Goal: Task Accomplishment & Management: Complete application form

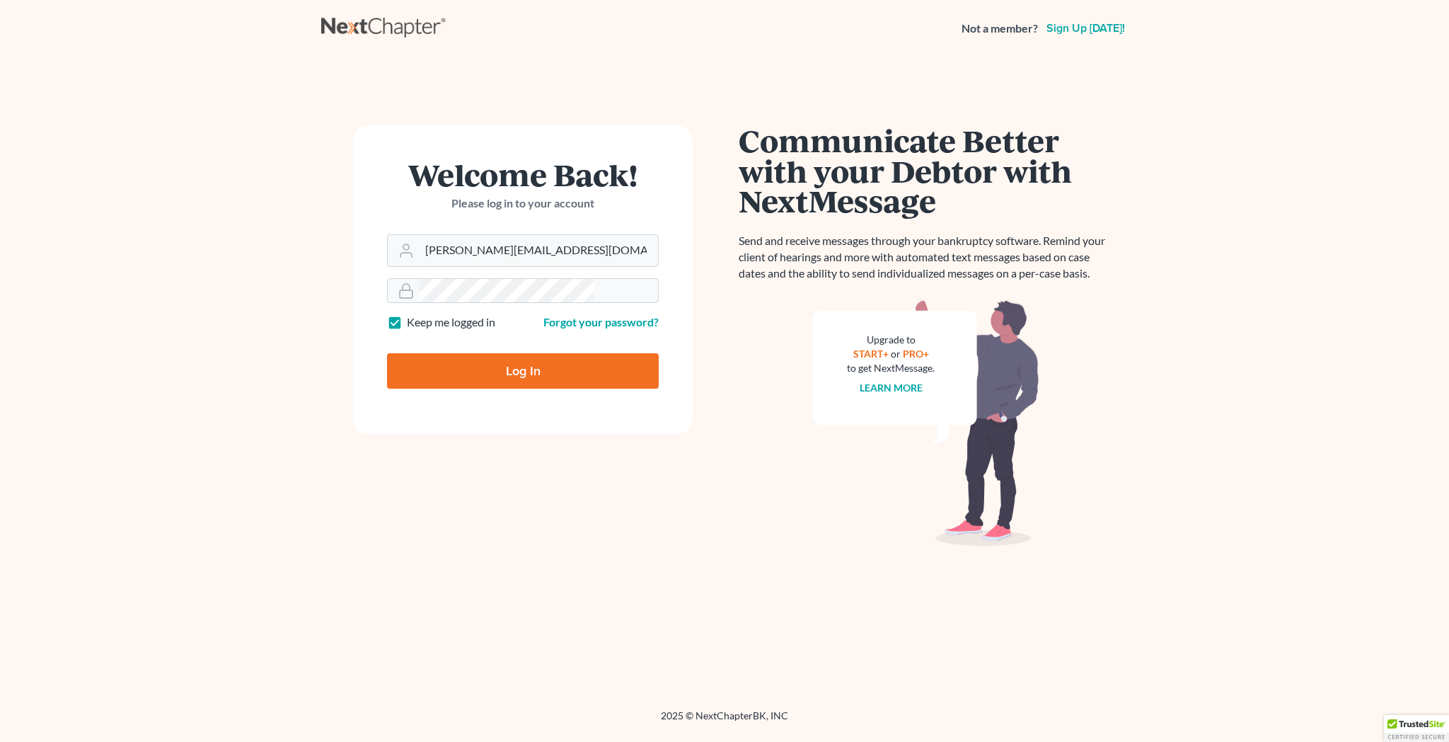
type input "[PERSON_NAME][EMAIL_ADDRESS][DOMAIN_NAME]"
click at [519, 353] on input "Log In" at bounding box center [523, 370] width 272 height 35
type input "Thinking..."
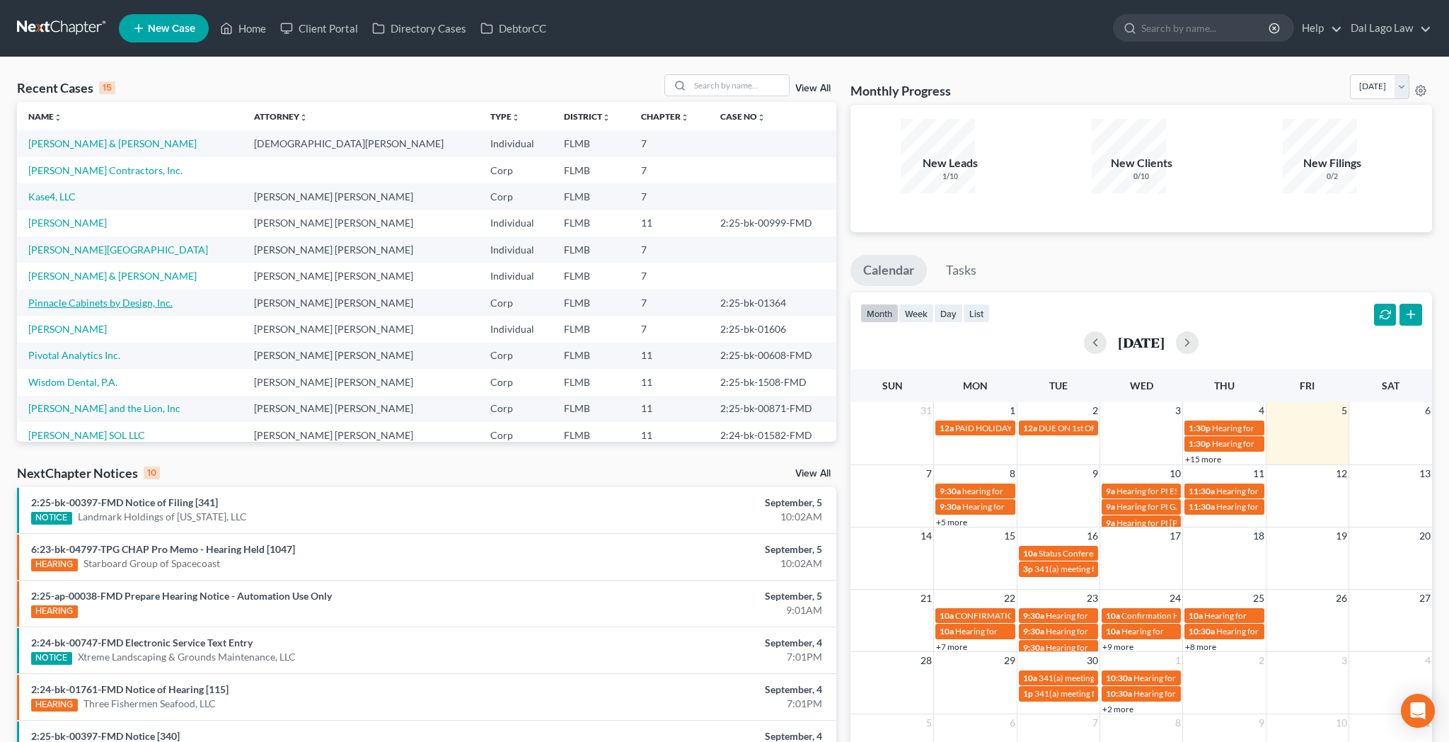
click at [54, 296] on link "Pinnacle Cabinets by Design, Inc." at bounding box center [100, 302] width 144 height 12
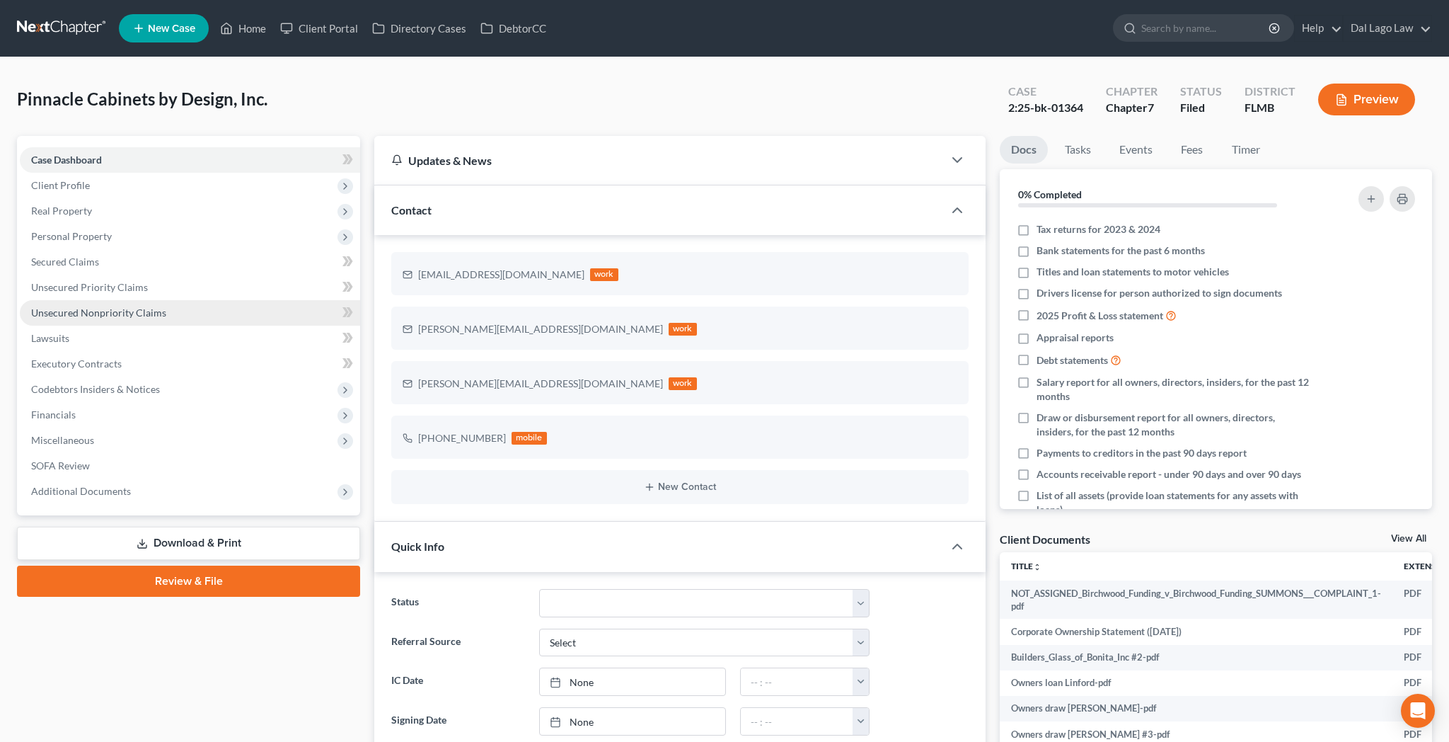
click at [84, 306] on span "Unsecured Nonpriority Claims" at bounding box center [98, 312] width 135 height 12
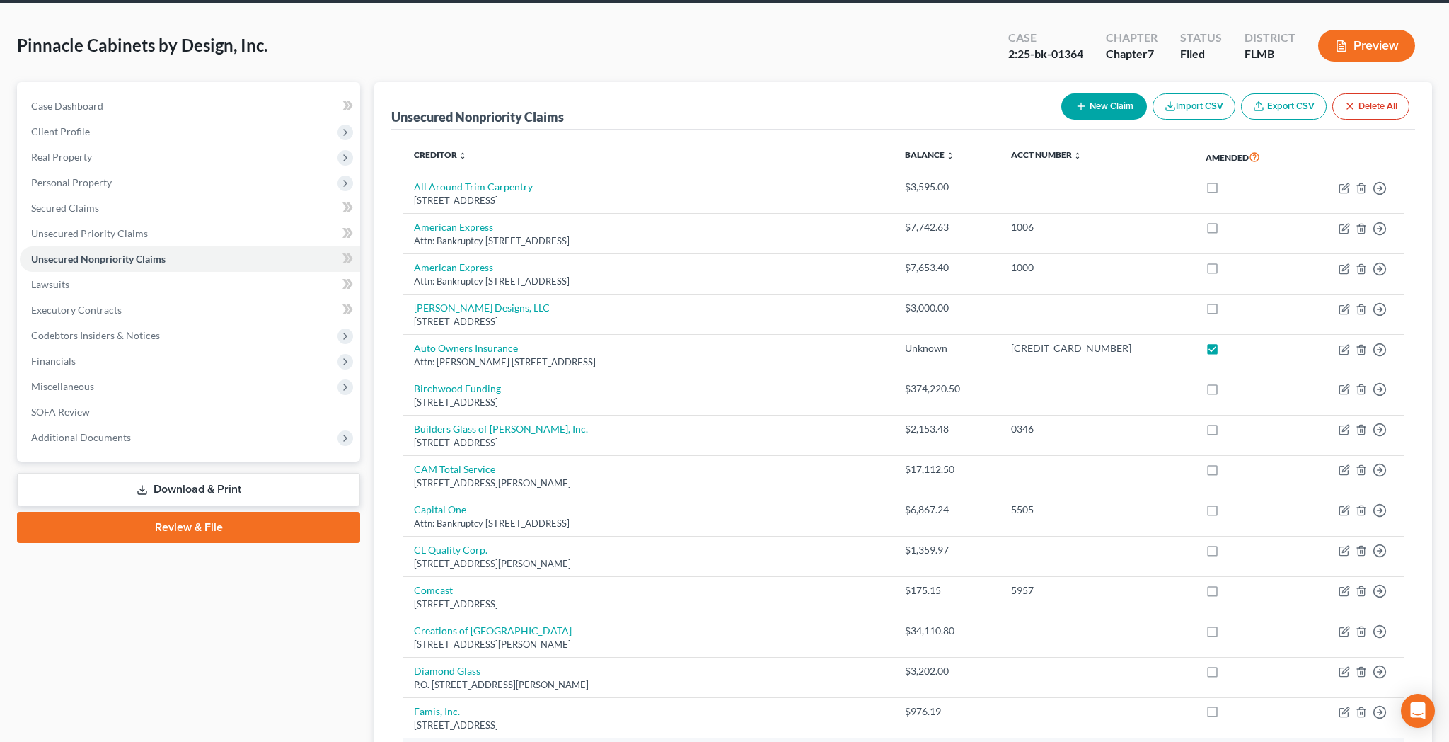
scroll to position [108, 0]
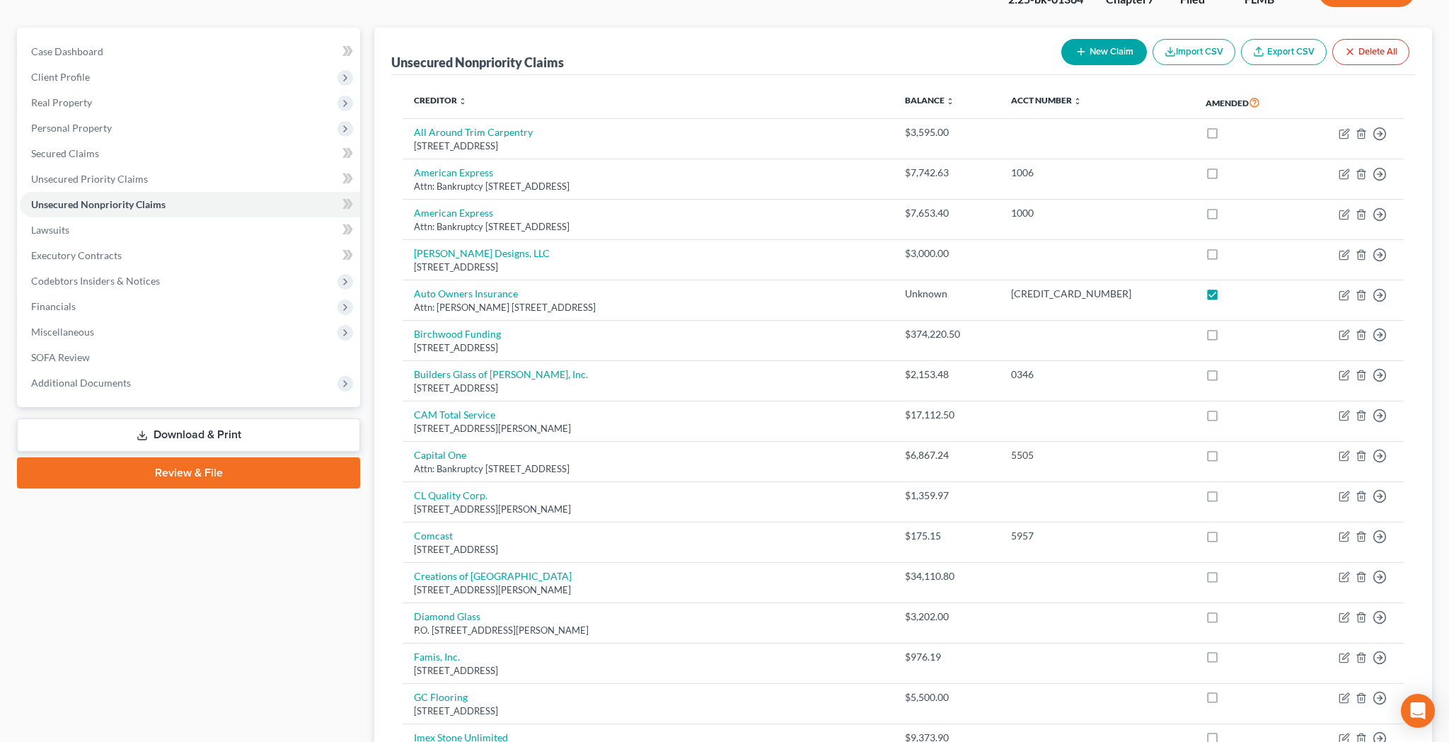
click at [1147, 39] on button "New Claim" at bounding box center [1104, 52] width 86 height 26
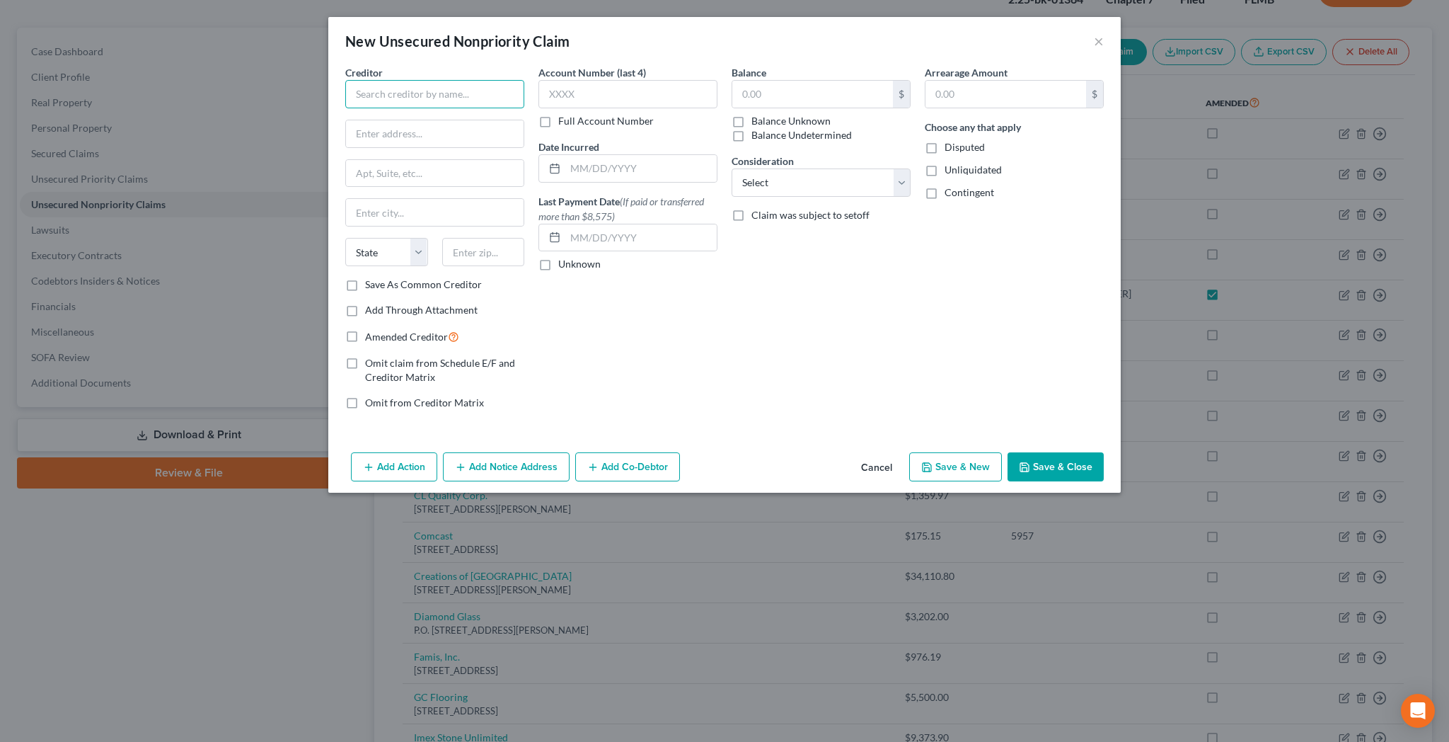
click at [516, 80] on input "text" at bounding box center [434, 94] width 179 height 28
type input "Flor's Cleaning"
type input "[STREET_ADDRESS]"
type input "33912"
type input "[GEOGRAPHIC_DATA][PERSON_NAME]"
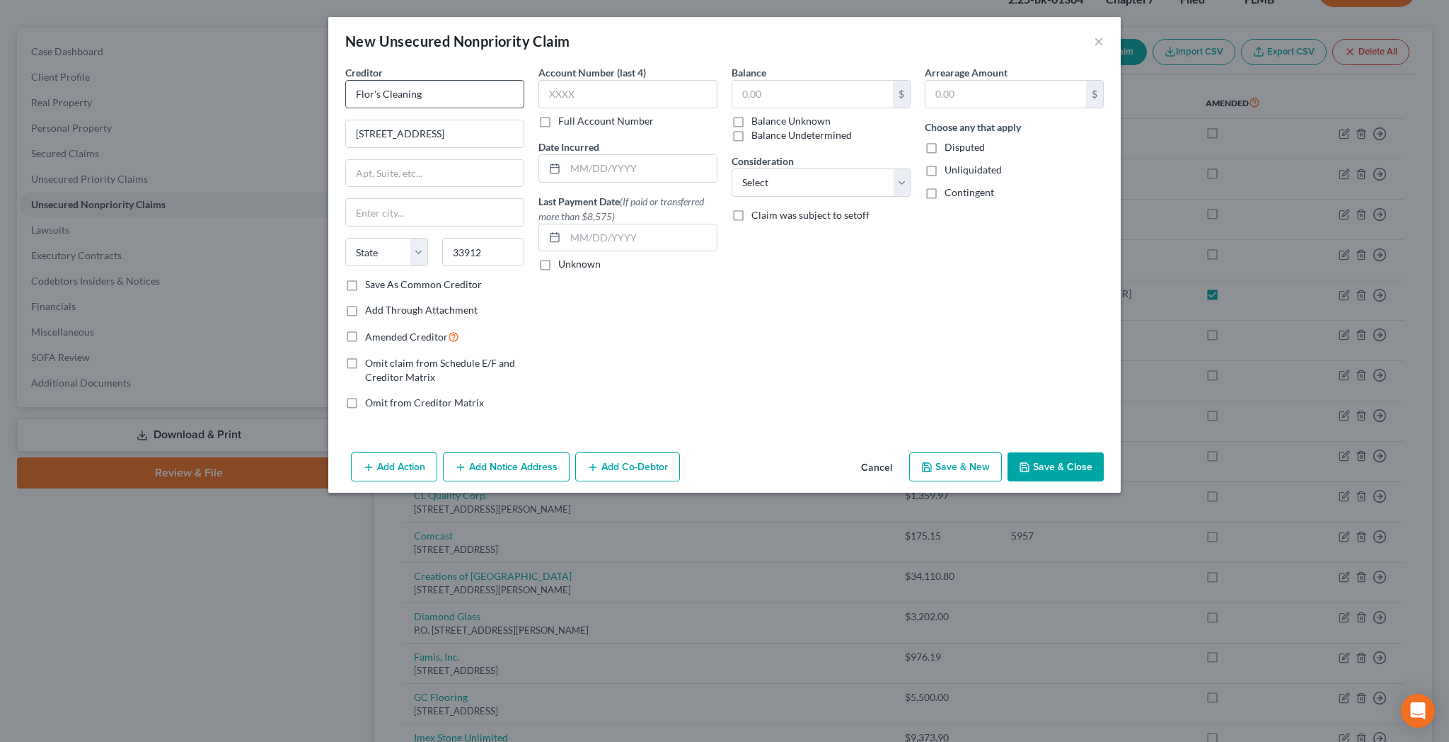
select select "9"
click at [625, 80] on input "text" at bounding box center [627, 94] width 179 height 28
select select "14"
click option "Services" at bounding box center [0, 0] width 0 height 0
click at [771, 81] on input "text" at bounding box center [812, 94] width 161 height 27
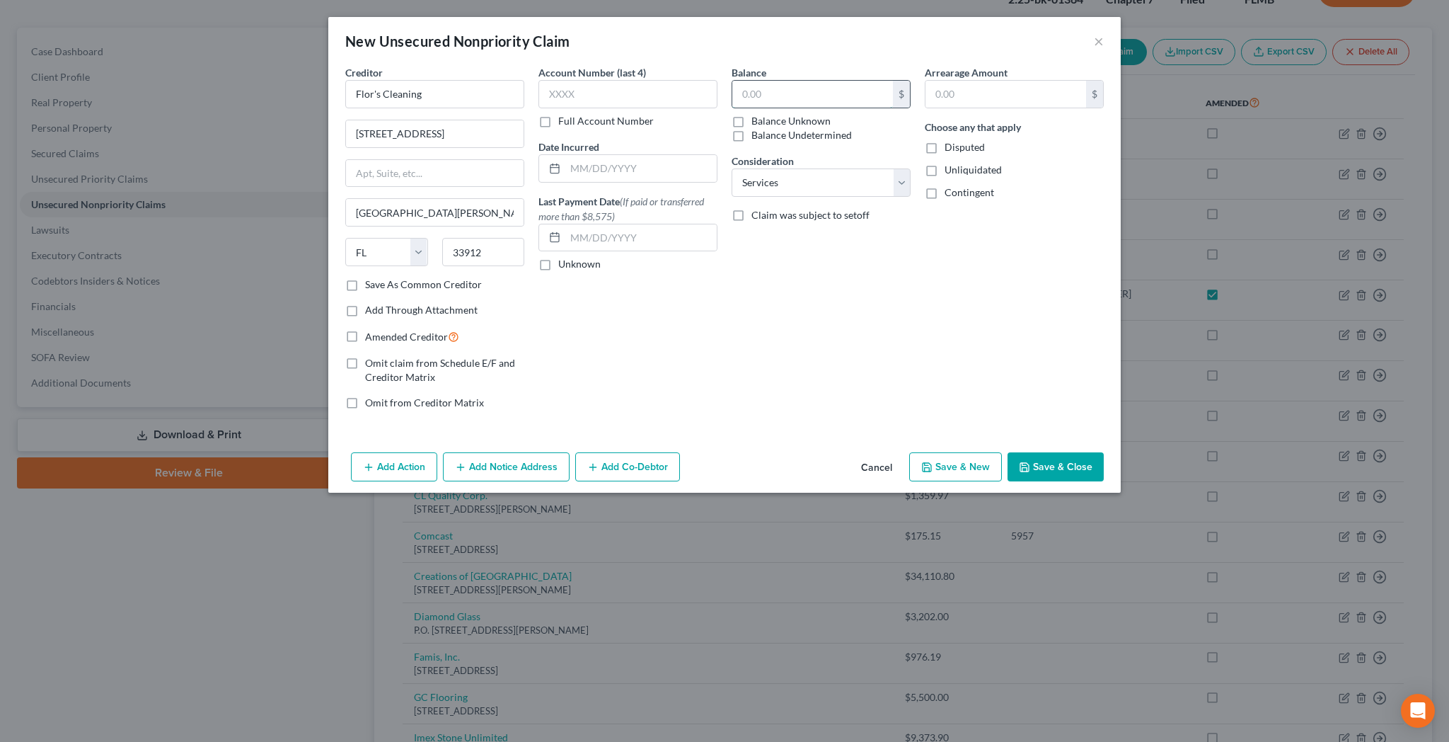
click at [795, 81] on input "text" at bounding box center [812, 94] width 161 height 27
type input "2,340"
click at [444, 328] on label "Amended Creditor" at bounding box center [412, 336] width 94 height 16
click at [380, 328] on input "Amended Creditor" at bounding box center [375, 332] width 9 height 9
checkbox input "true"
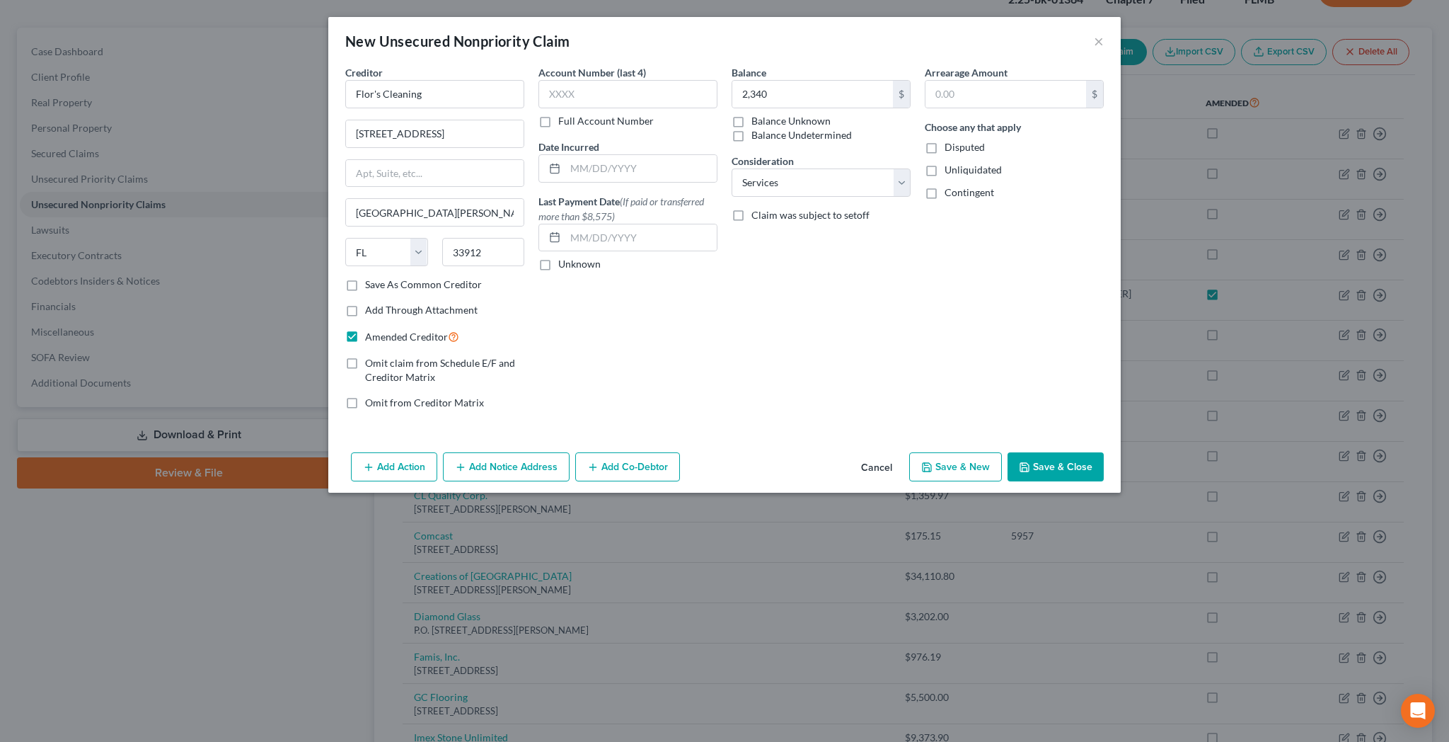
click at [1008, 452] on button "Save & Close" at bounding box center [1056, 467] width 96 height 30
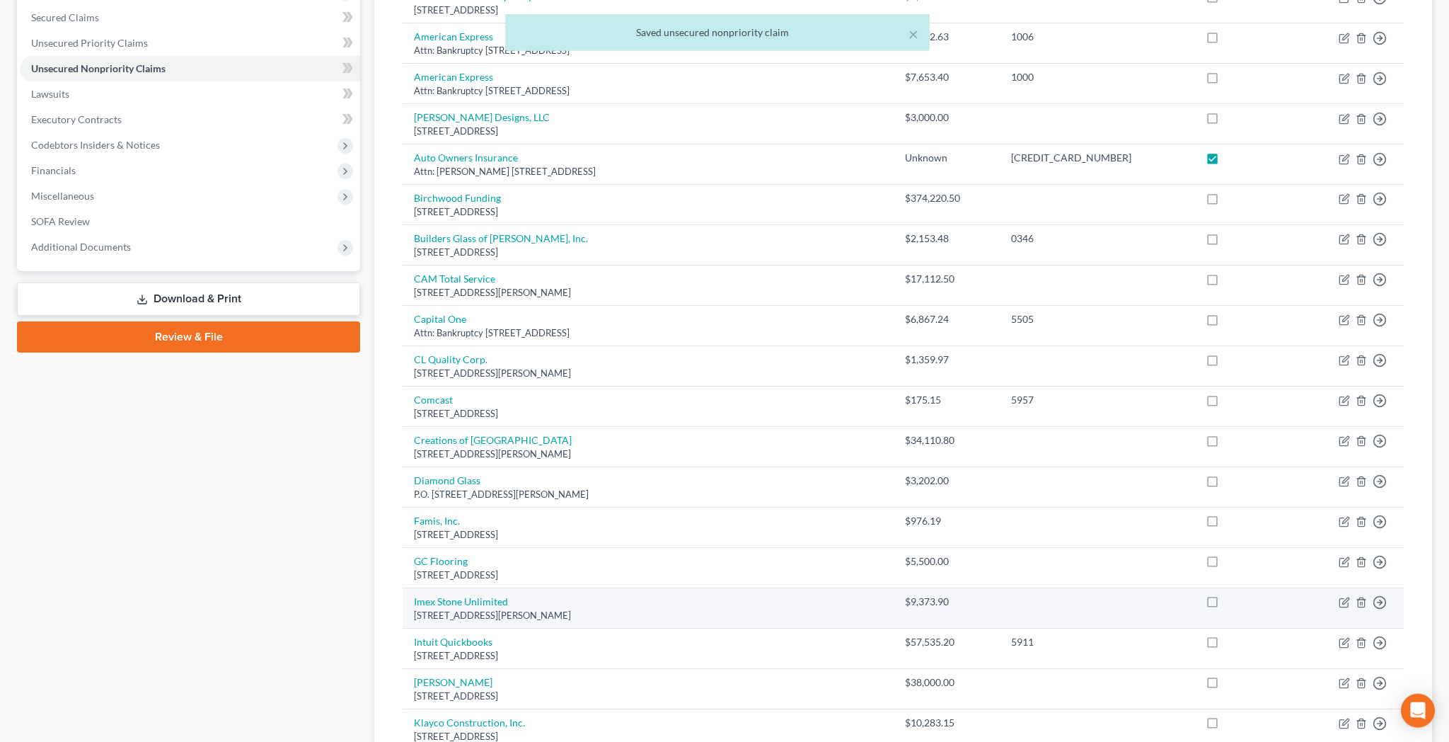
scroll to position [325, 0]
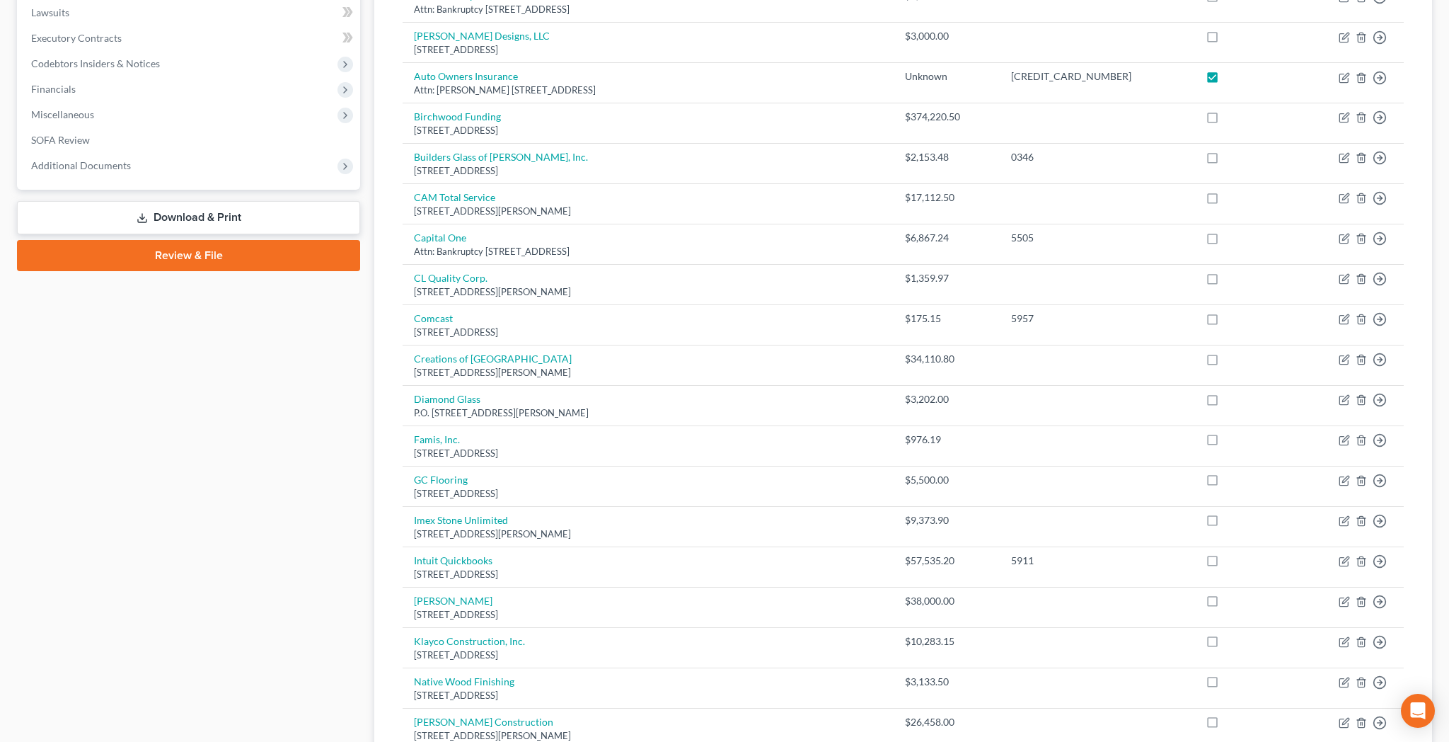
click at [214, 201] on link "Download & Print" at bounding box center [188, 217] width 343 height 33
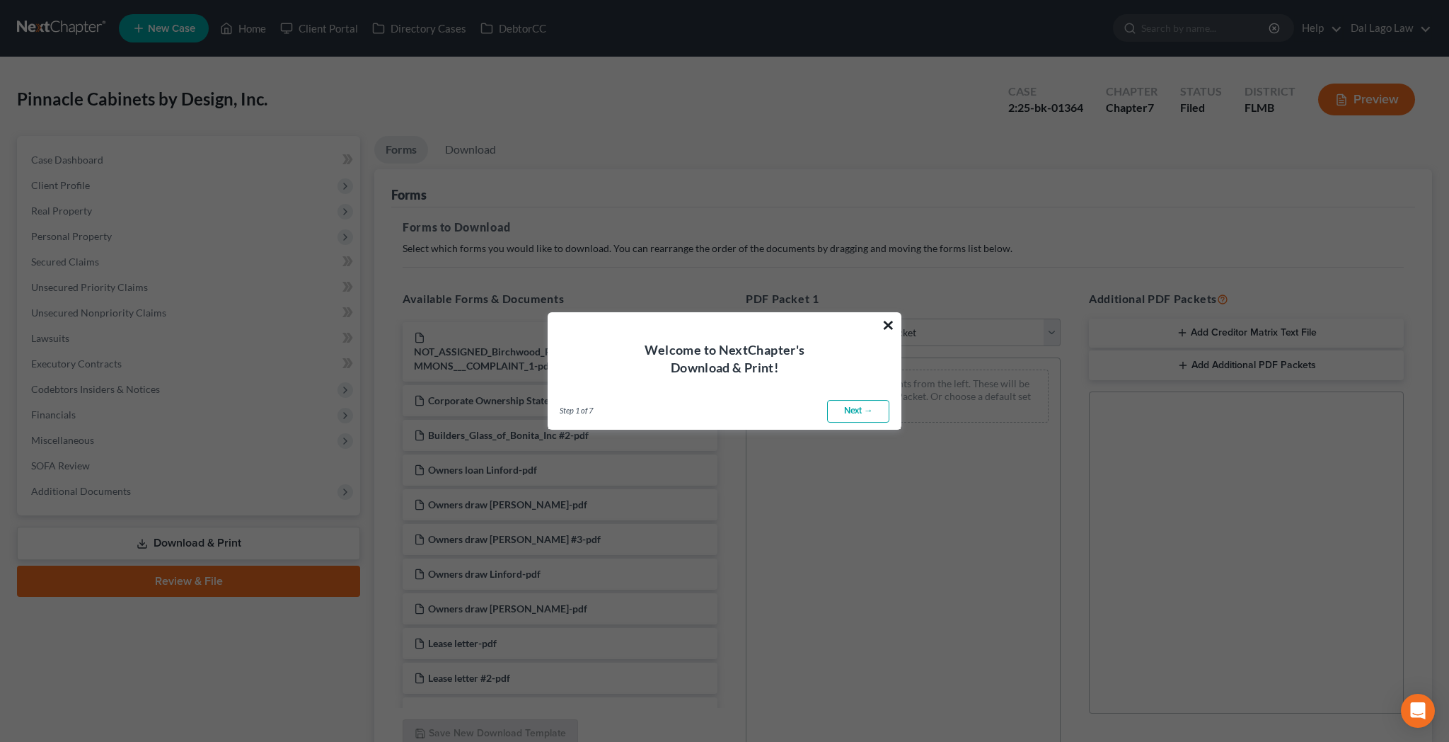
click at [890, 333] on button "×" at bounding box center [888, 324] width 13 height 23
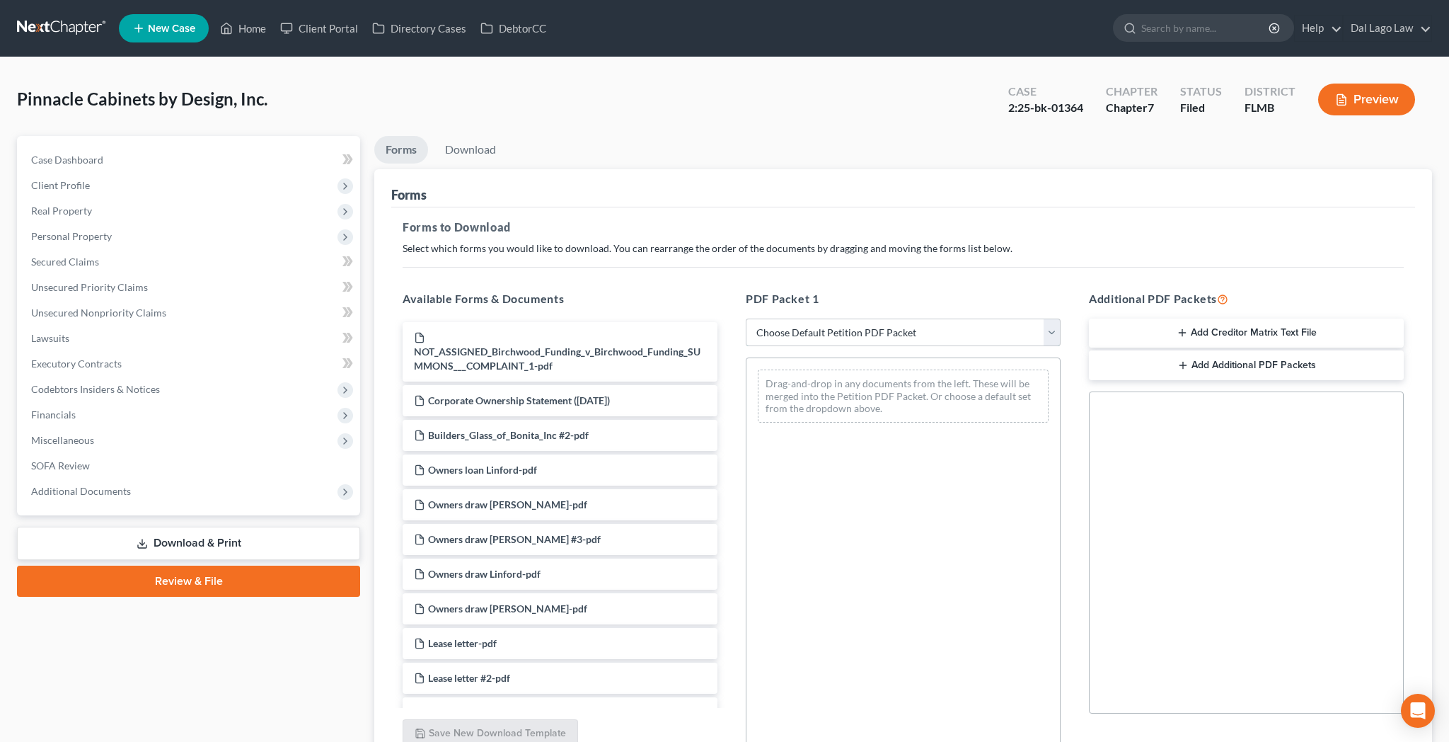
select select "2"
click option "Amended Forms" at bounding box center [0, 0] width 0 height 0
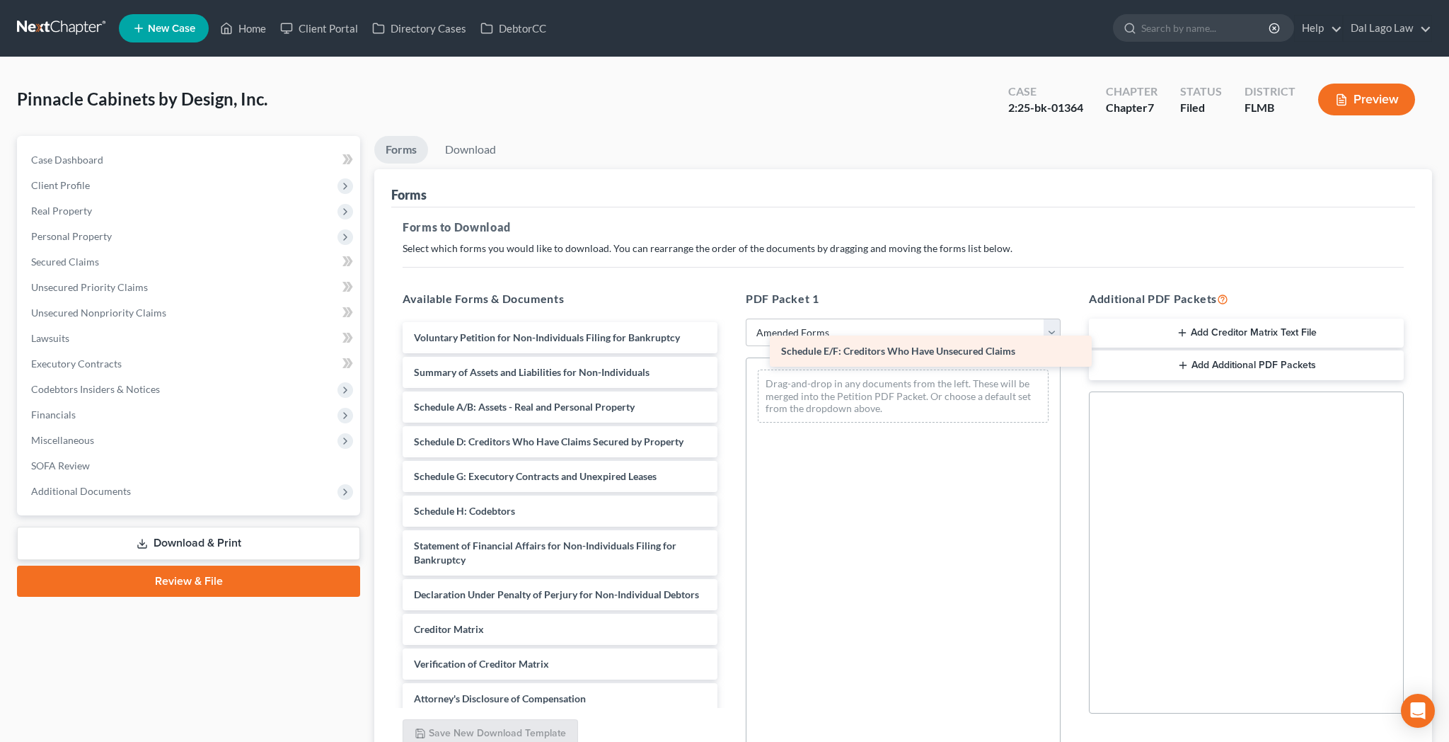
drag, startPoint x: 534, startPoint y: 366, endPoint x: 910, endPoint y: 344, distance: 377.1
click at [729, 344] on div "Schedule E/F: Creditors Who Have Unsecured Claims Voluntary Petition for Non-In…" at bounding box center [560, 535] width 338 height 427
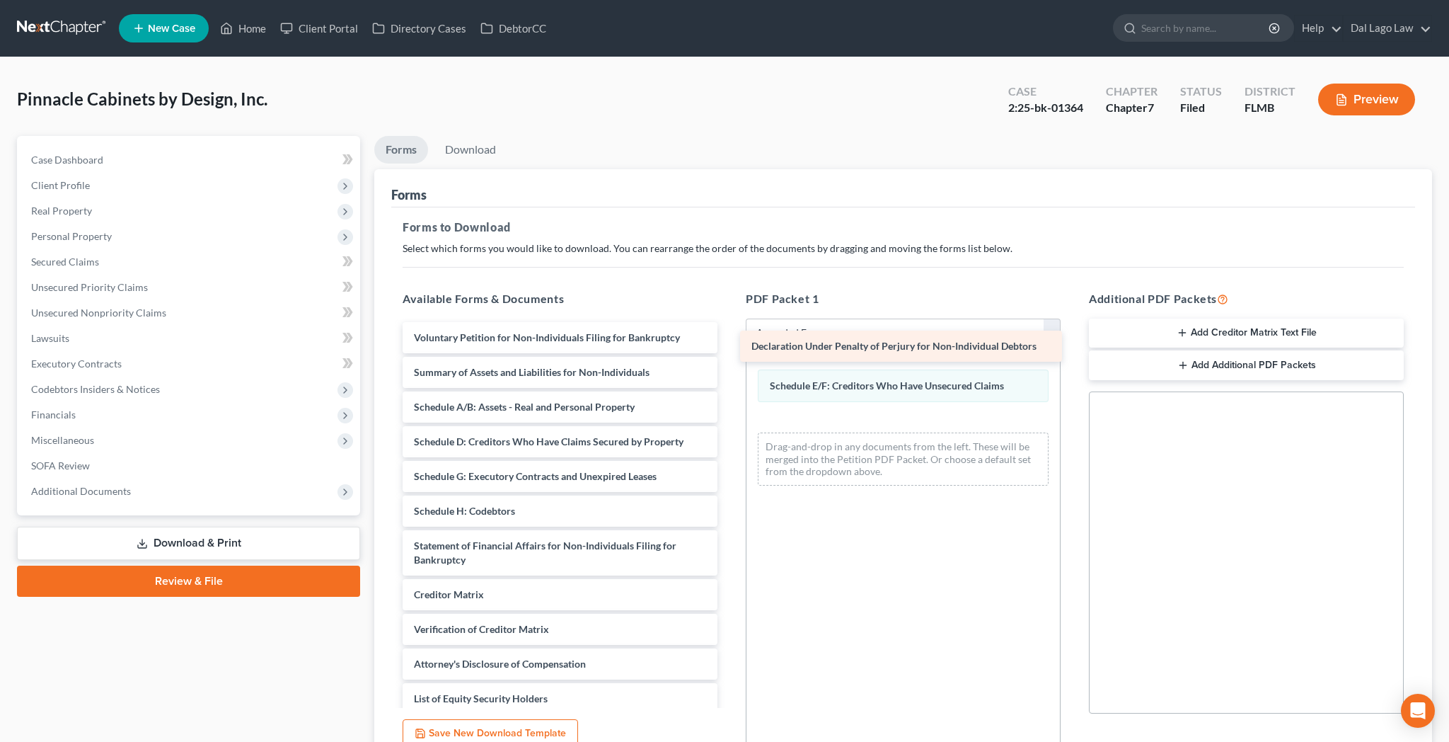
drag, startPoint x: 529, startPoint y: 449, endPoint x: 875, endPoint y: 341, distance: 363.0
click at [729, 341] on div "Declaration Under Penalty of Perjury for Non-Individual Debtors Voluntary Petit…" at bounding box center [560, 518] width 338 height 392
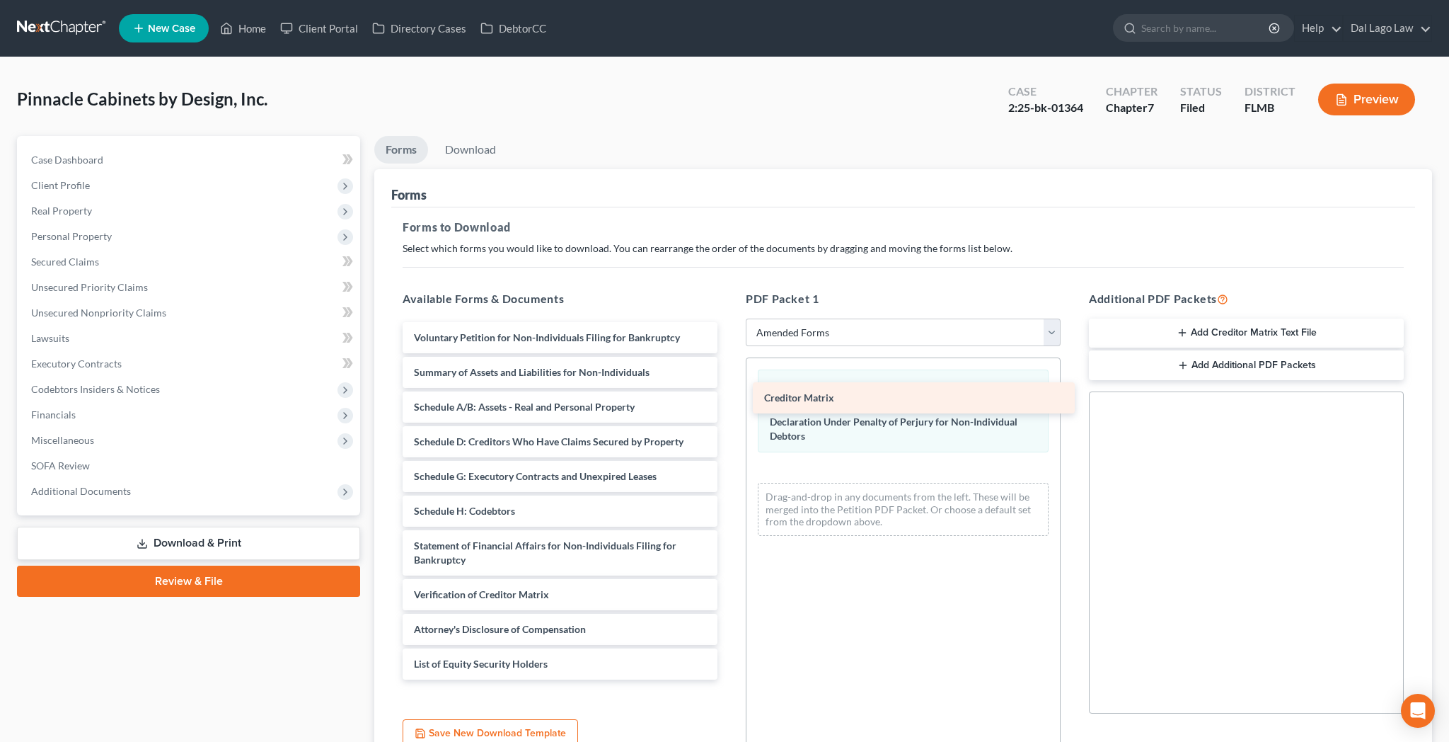
drag, startPoint x: 559, startPoint y: 449, endPoint x: 923, endPoint y: 391, distance: 369.0
click at [729, 391] on div "Creditor Matrix Voluntary Petition for Non-Individuals Filing for Bankruptcy Su…" at bounding box center [560, 500] width 338 height 357
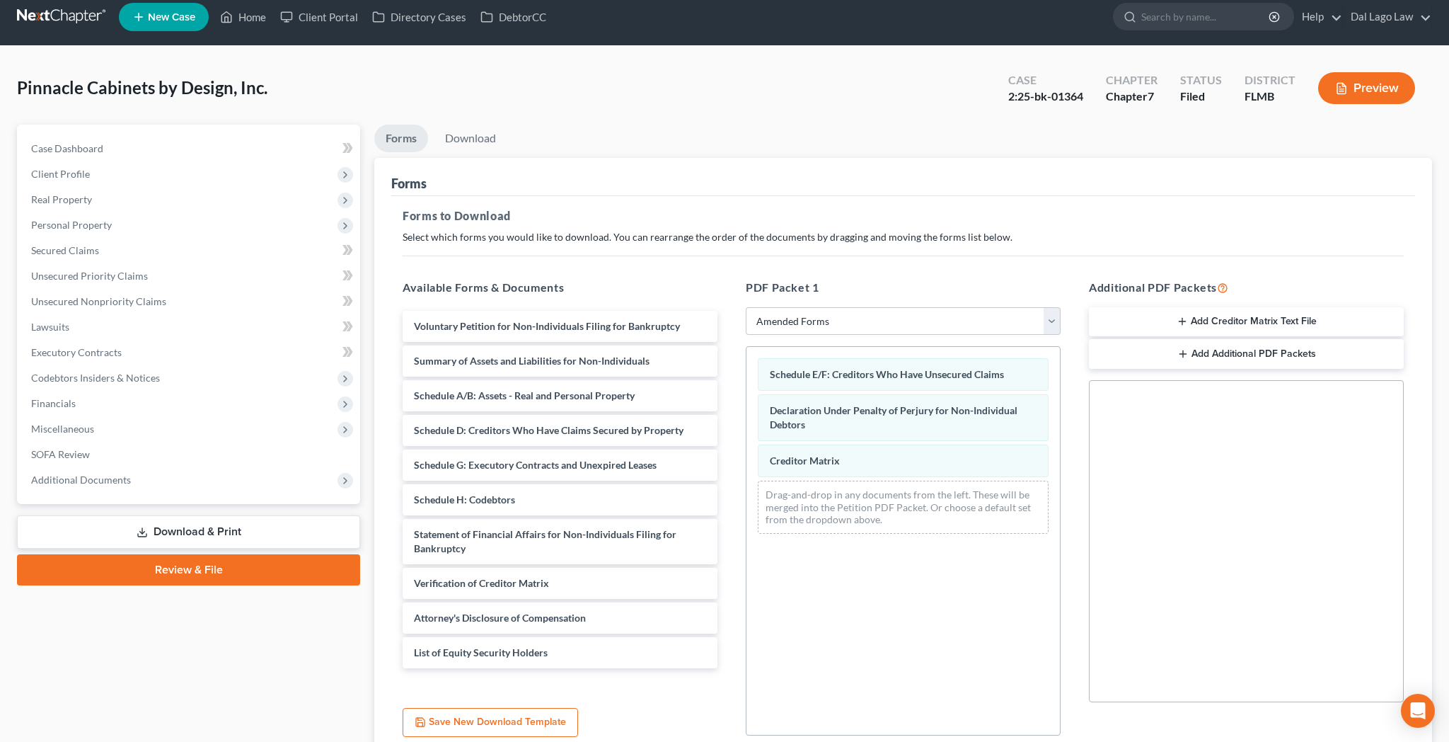
scroll to position [18, 0]
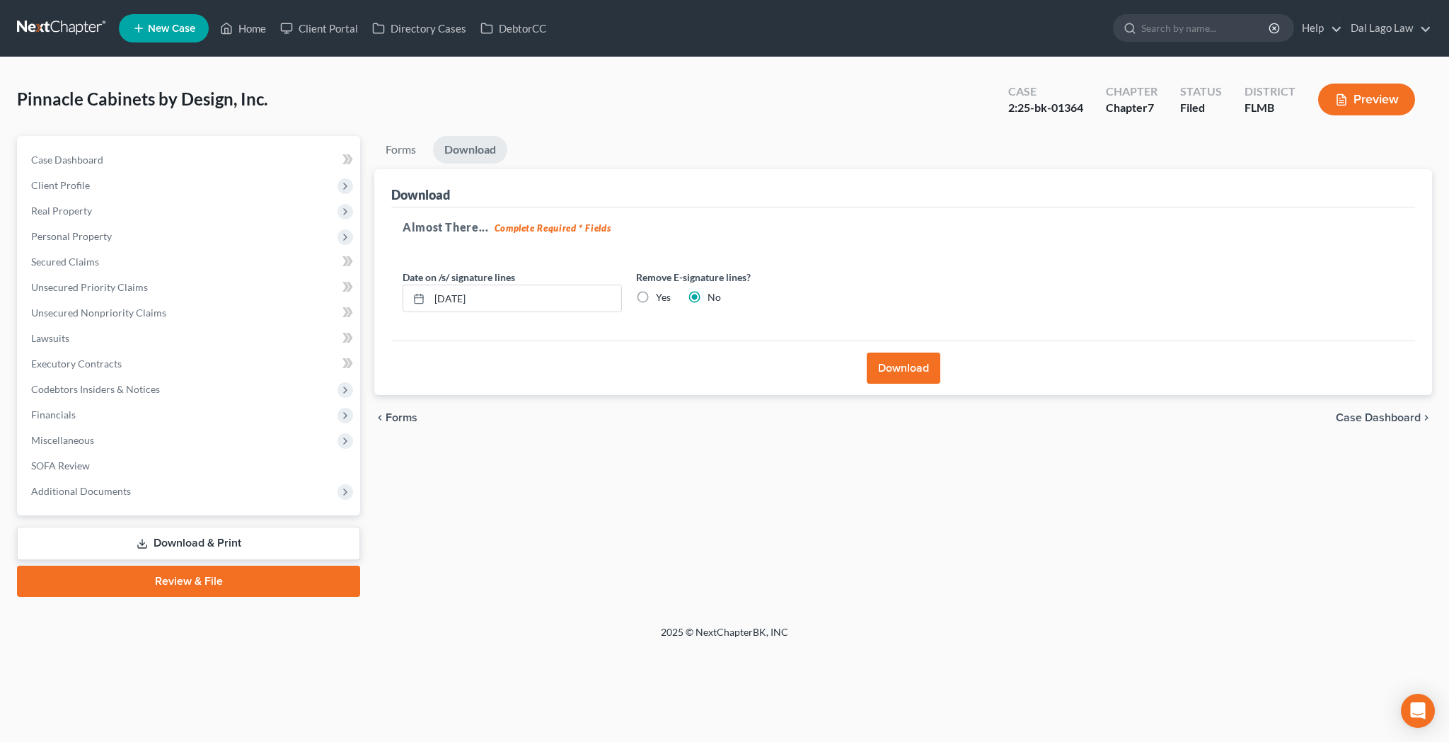
click at [910, 352] on button "Download" at bounding box center [904, 367] width 74 height 31
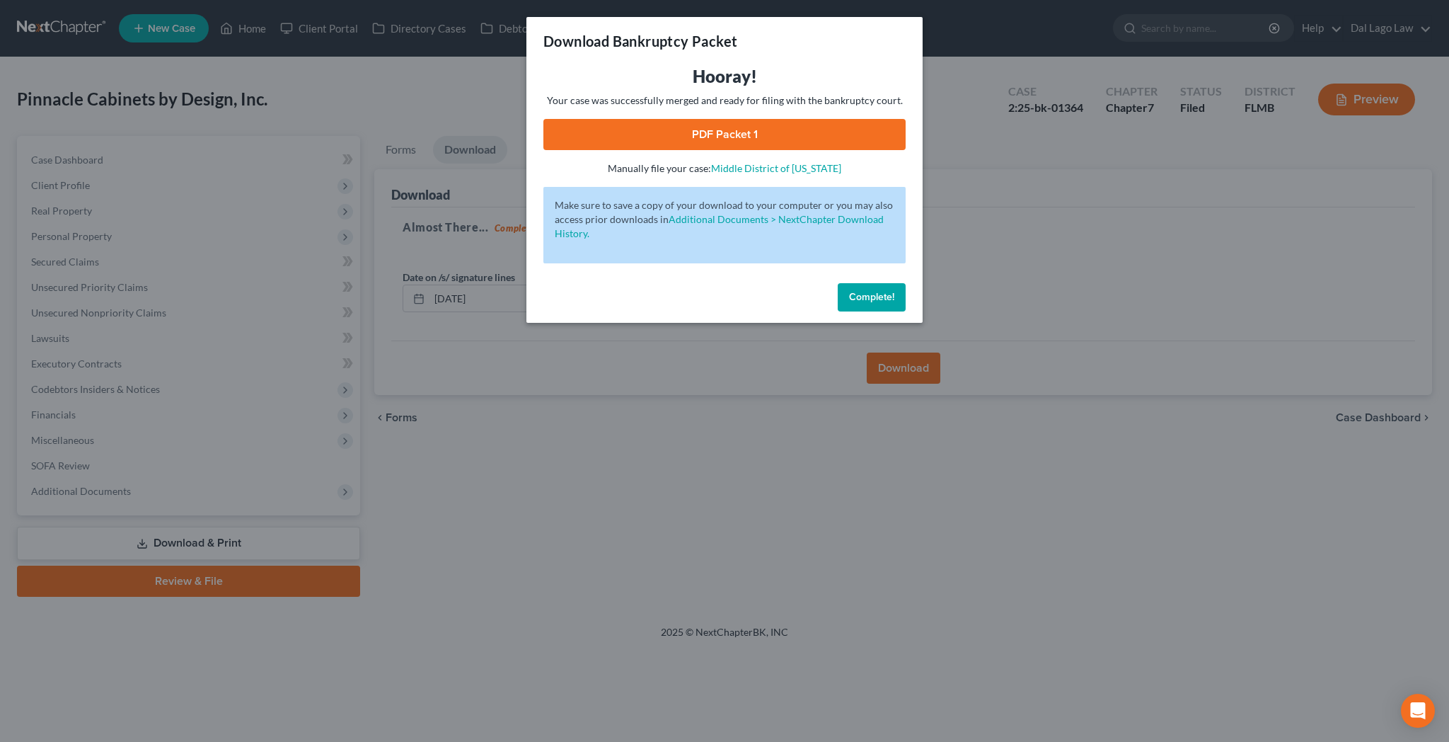
click at [722, 119] on link "PDF Packet 1" at bounding box center [724, 134] width 362 height 31
click at [849, 291] on span "Complete!" at bounding box center [871, 297] width 45 height 12
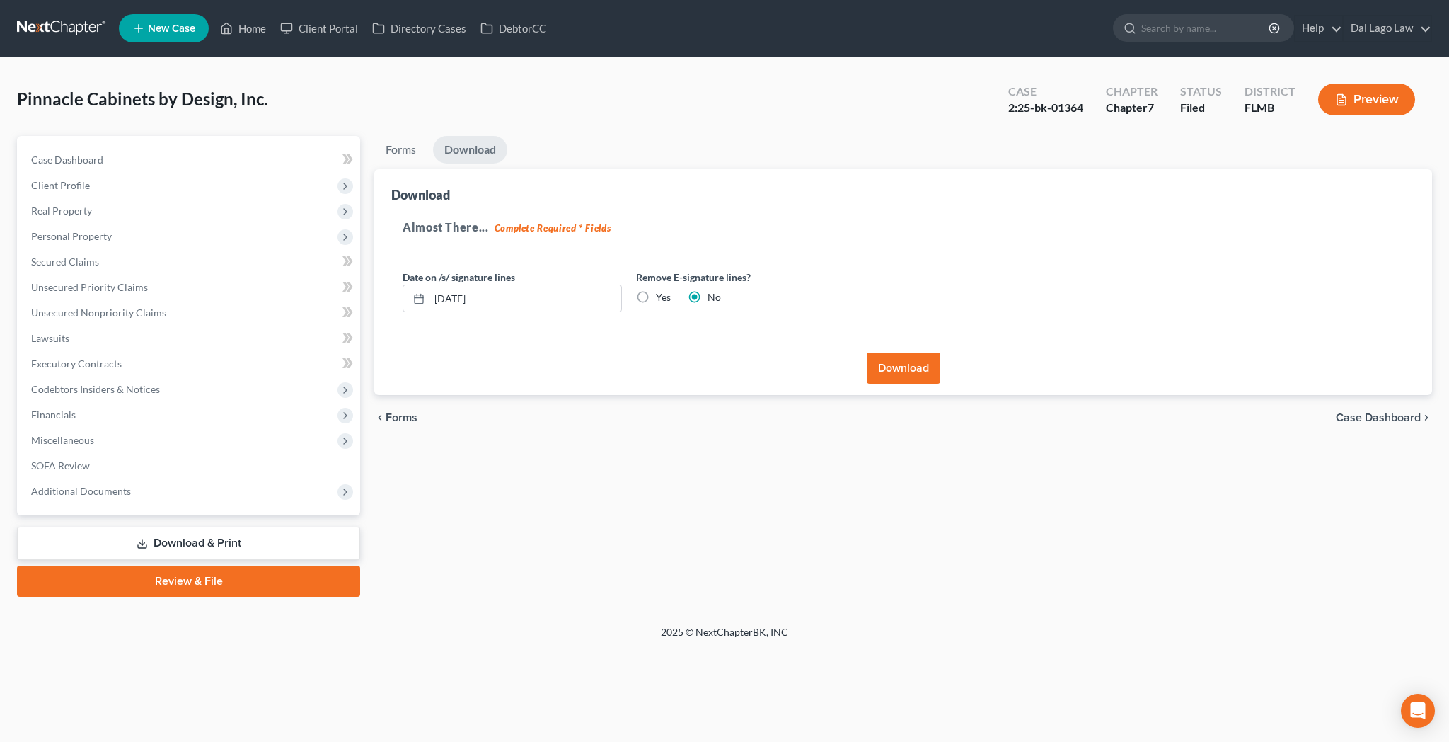
click at [1408, 412] on span "Case Dashboard" at bounding box center [1378, 417] width 85 height 11
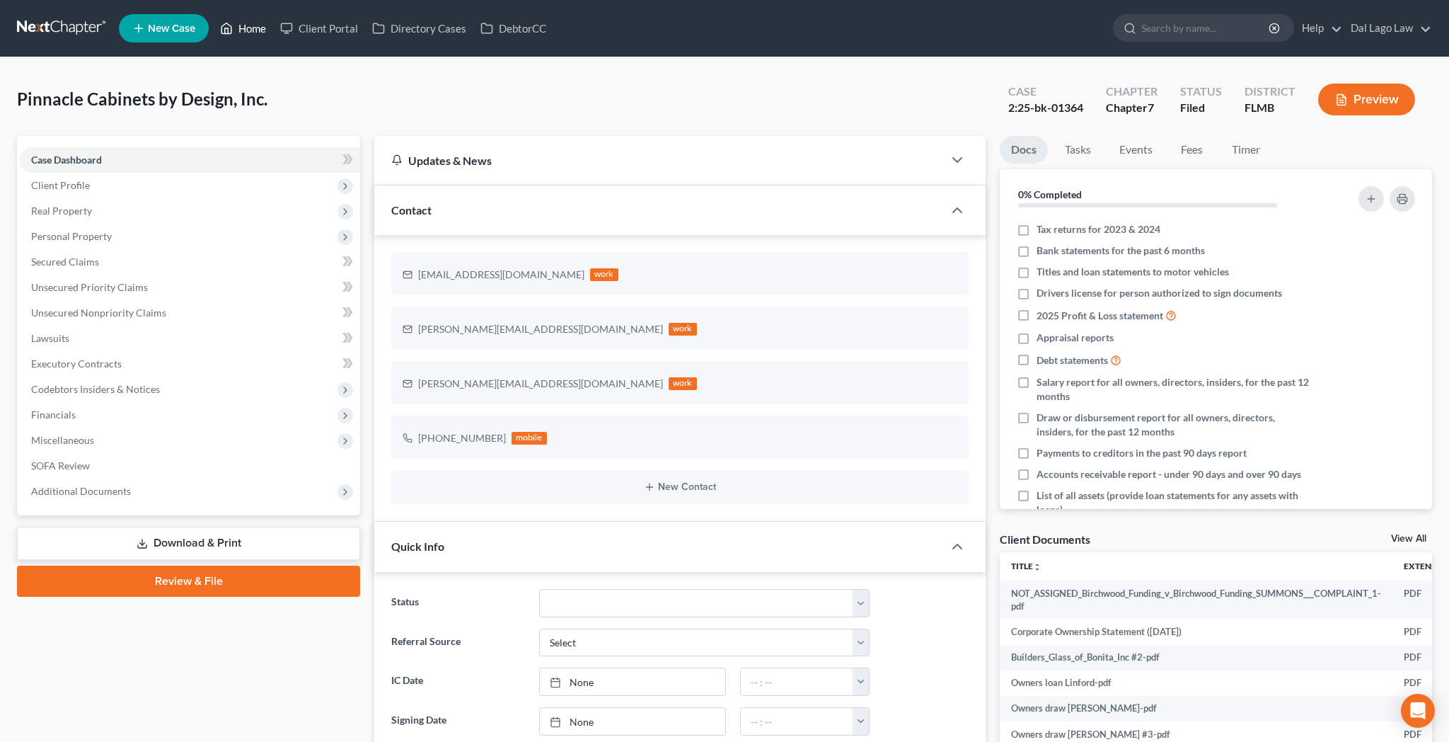
click at [213, 16] on link "Home" at bounding box center [243, 28] width 60 height 25
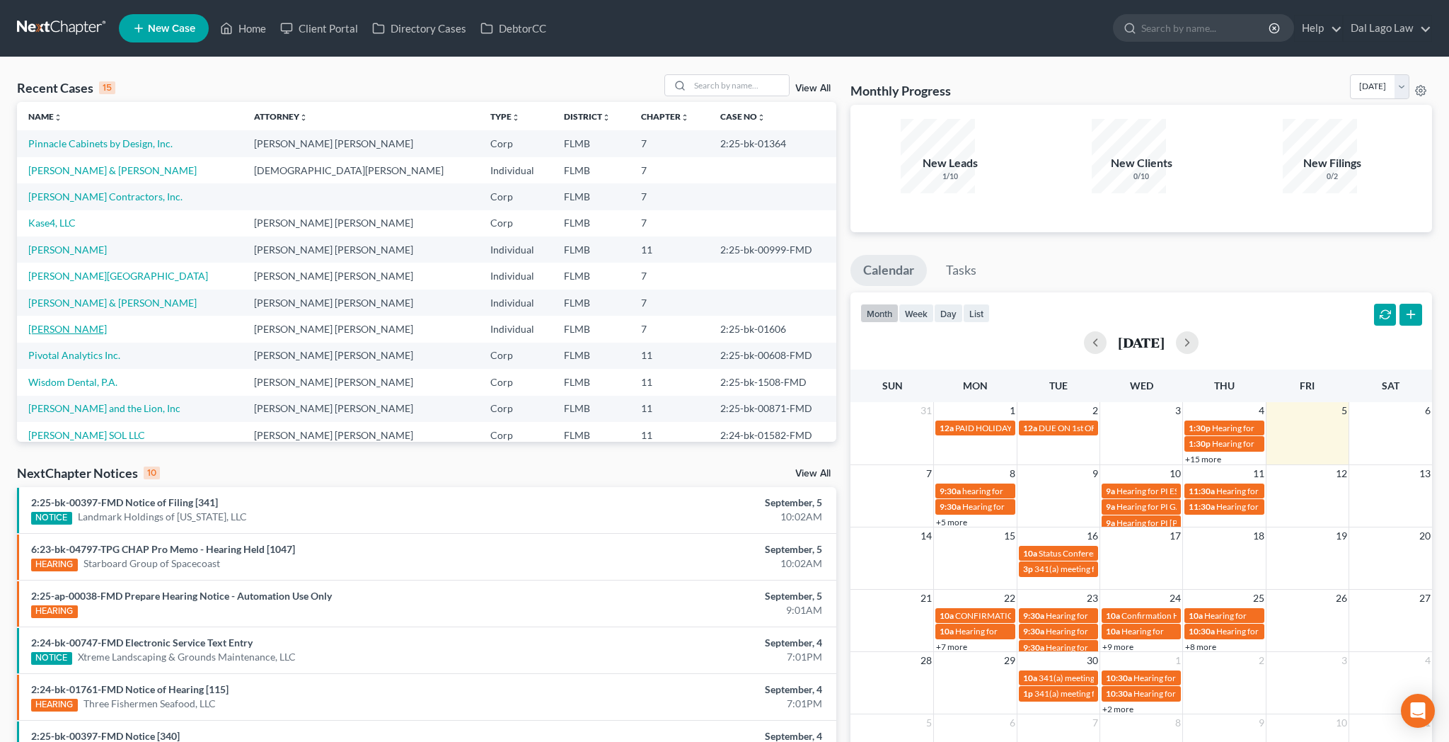
click at [46, 323] on link "[PERSON_NAME]" at bounding box center [67, 329] width 79 height 12
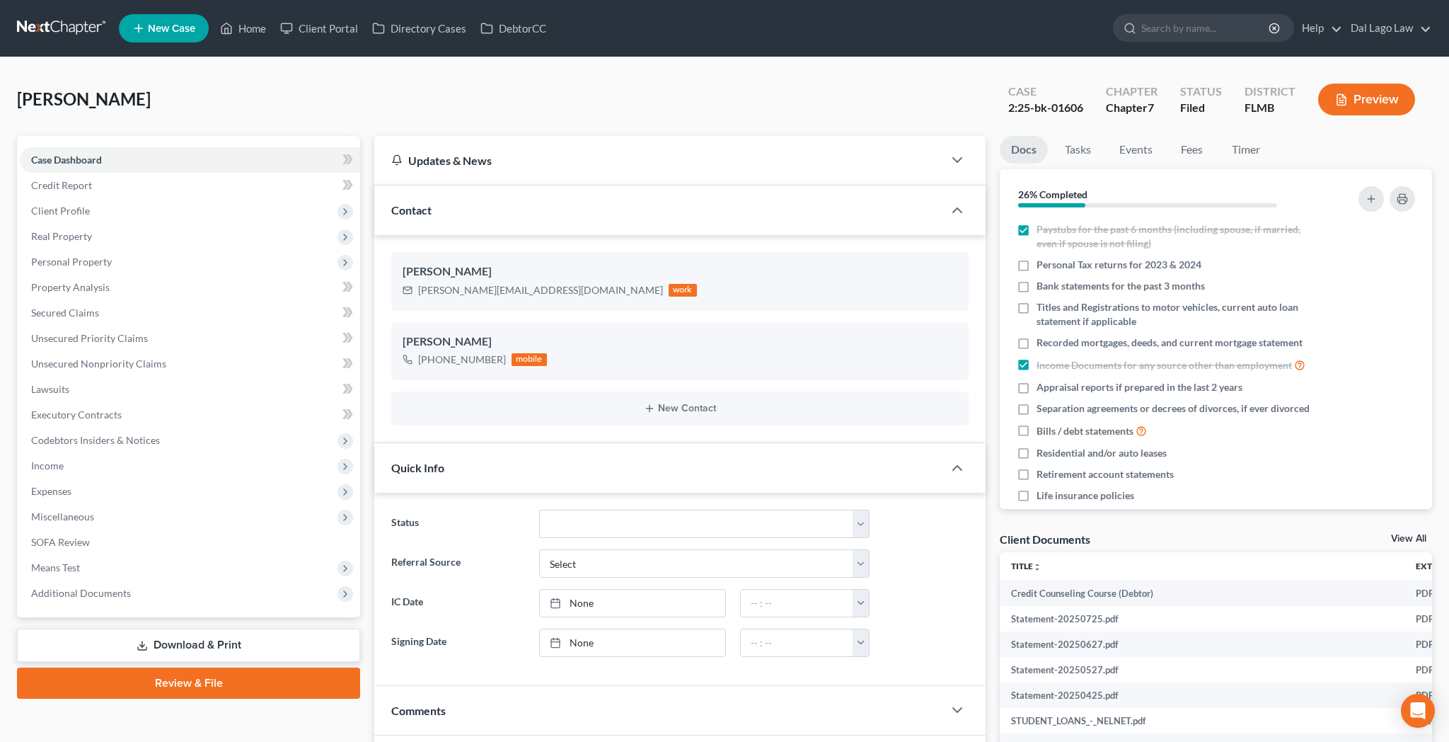
click at [191, 628] on link "Download & Print" at bounding box center [188, 644] width 343 height 33
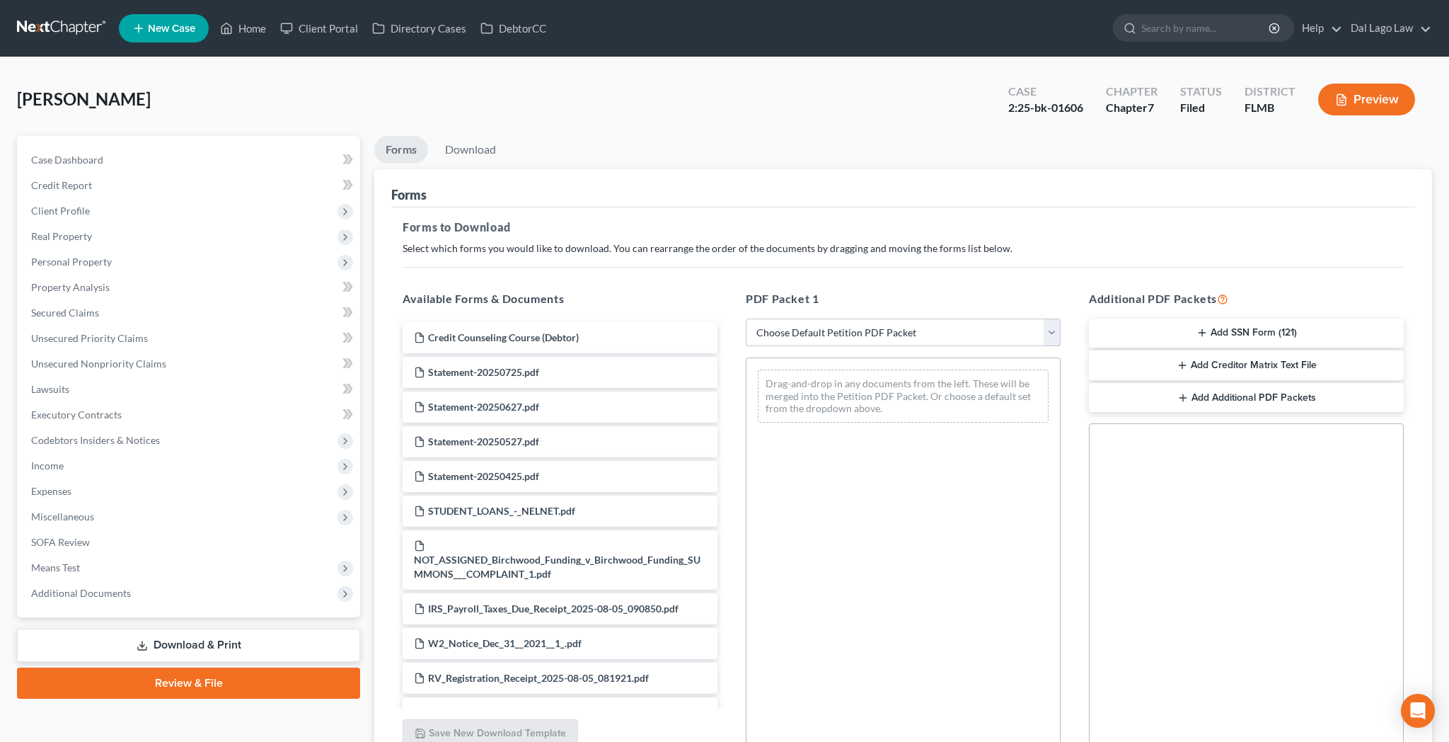
select select "2"
click option "Amended Forms" at bounding box center [0, 0] width 0 height 0
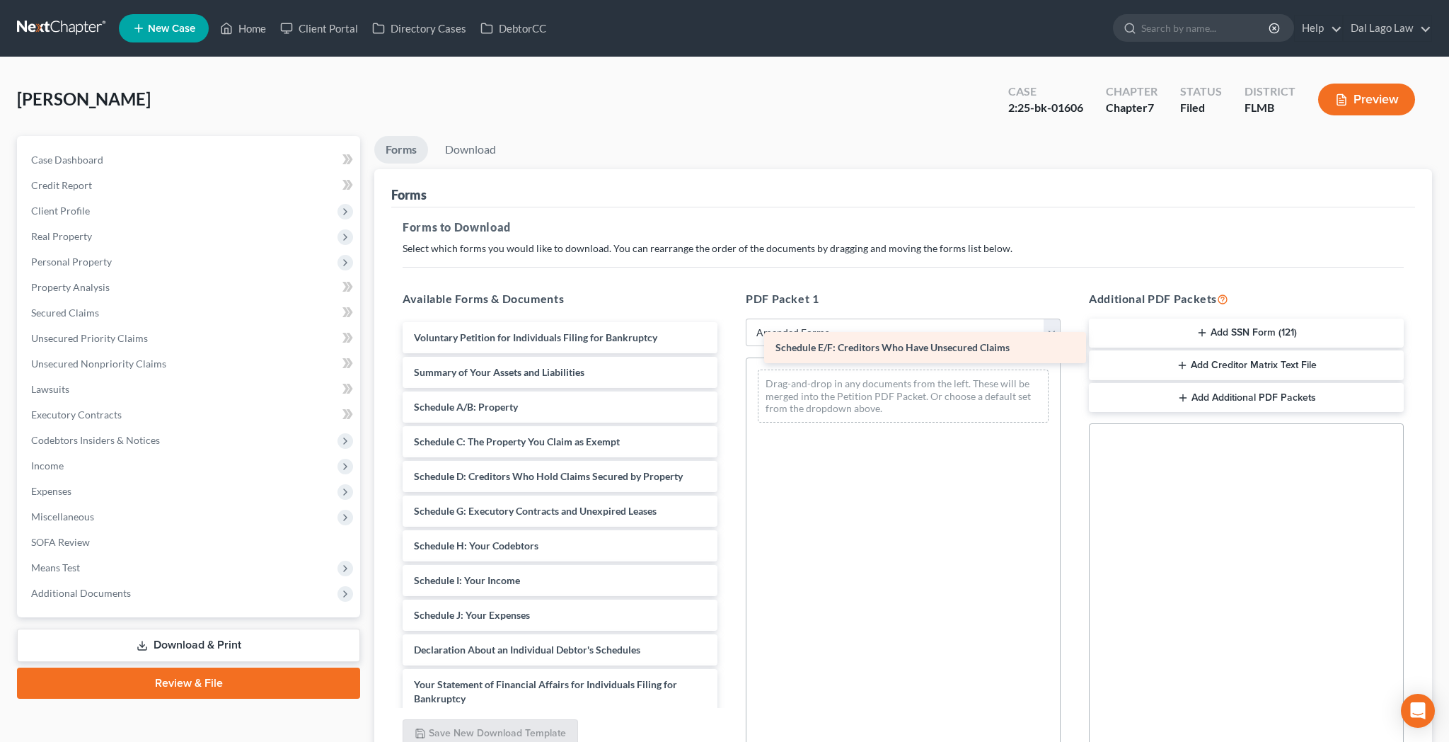
drag, startPoint x: 567, startPoint y: 399, endPoint x: 938, endPoint y: 347, distance: 374.5
click at [729, 347] on div "Schedule E/F: Creditors Who Have Unsecured Claims Voluntary Petition for Indivi…" at bounding box center [560, 653] width 338 height 663
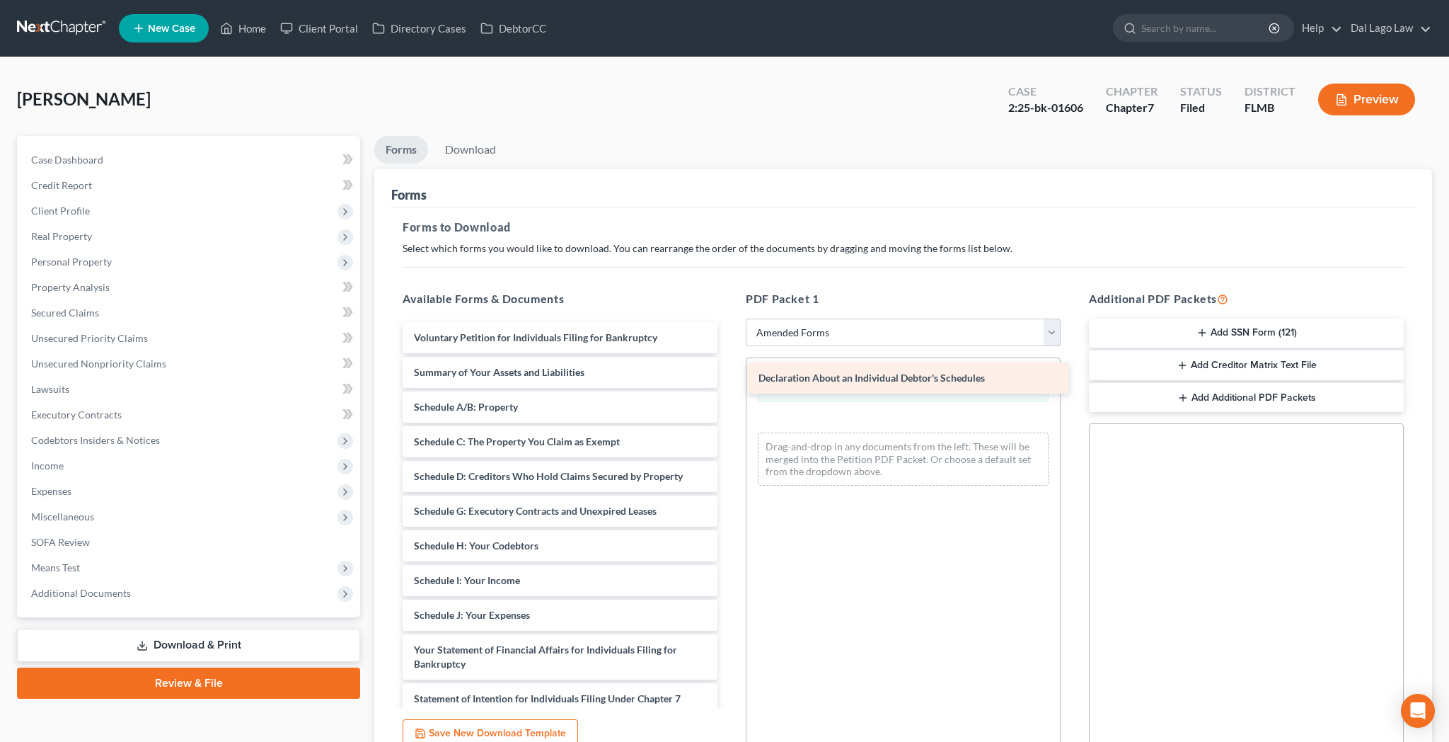
drag, startPoint x: 553, startPoint y: 505, endPoint x: 906, endPoint y: 375, distance: 376.8
click at [729, 375] on div "Declaration About an Individual Debtor's Schedules Voluntary Petition for Indiv…" at bounding box center [560, 636] width 338 height 628
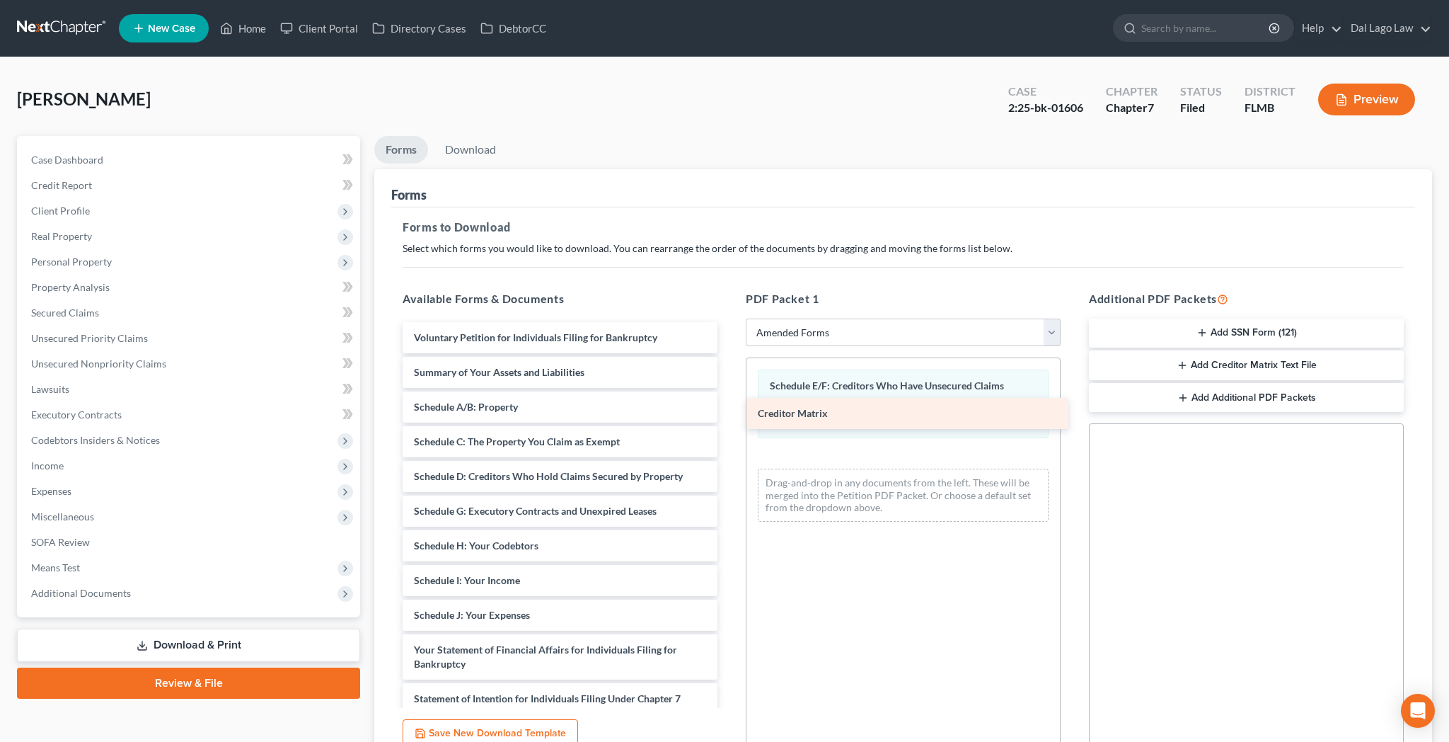
drag, startPoint x: 509, startPoint y: 607, endPoint x: 879, endPoint y: 395, distance: 426.0
click at [729, 395] on div "Creditor Matrix Voluntary Petition for Individuals Filing for Bankruptcy Summar…" at bounding box center [560, 619] width 338 height 594
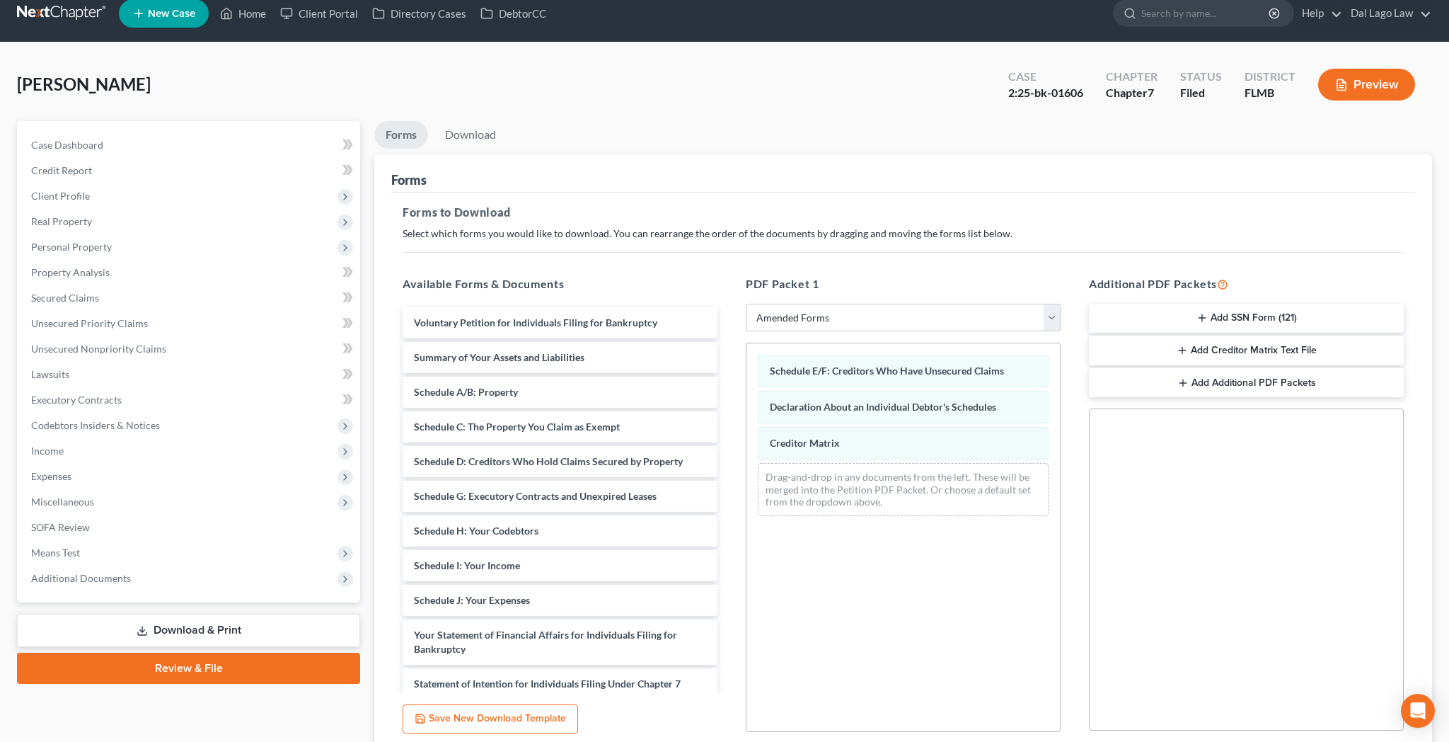
scroll to position [18, 0]
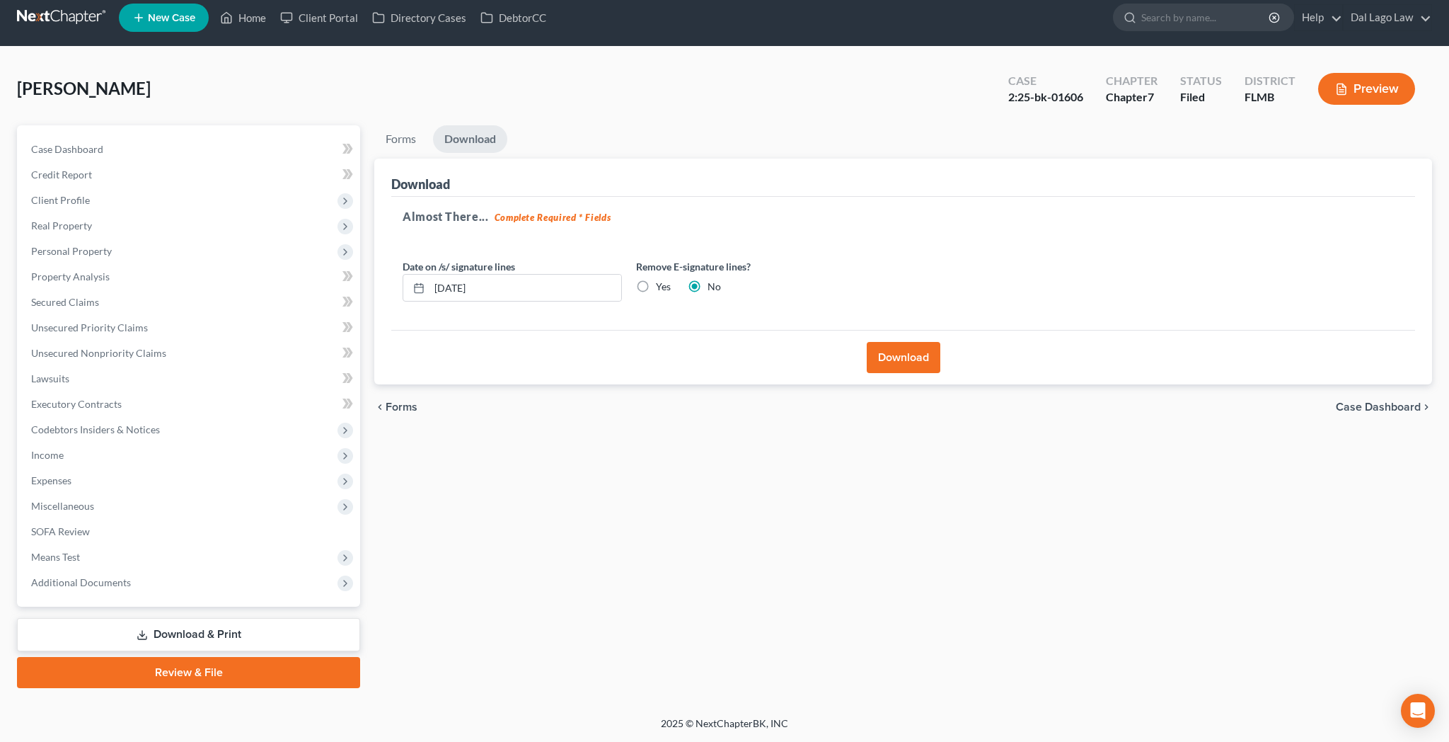
scroll to position [0, 0]
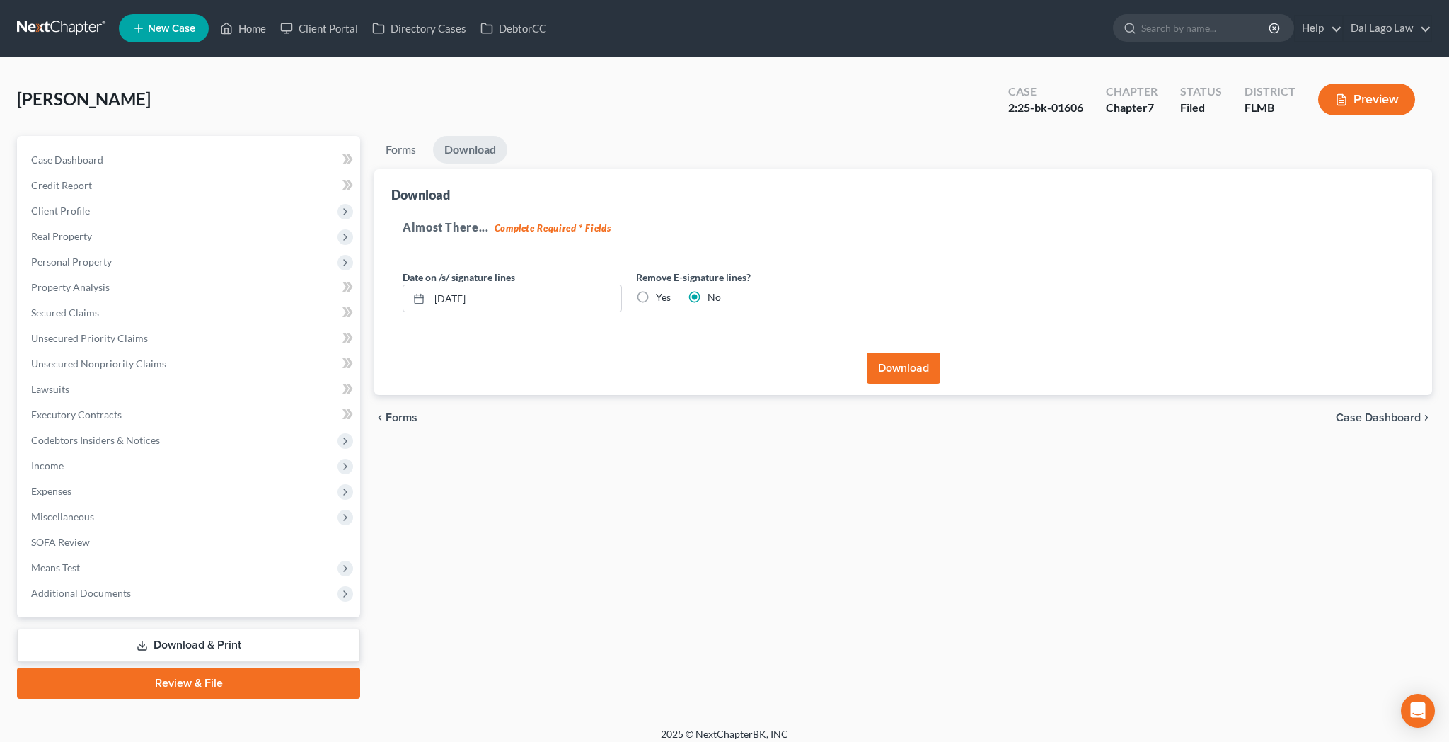
click at [896, 352] on button "Download" at bounding box center [904, 367] width 74 height 31
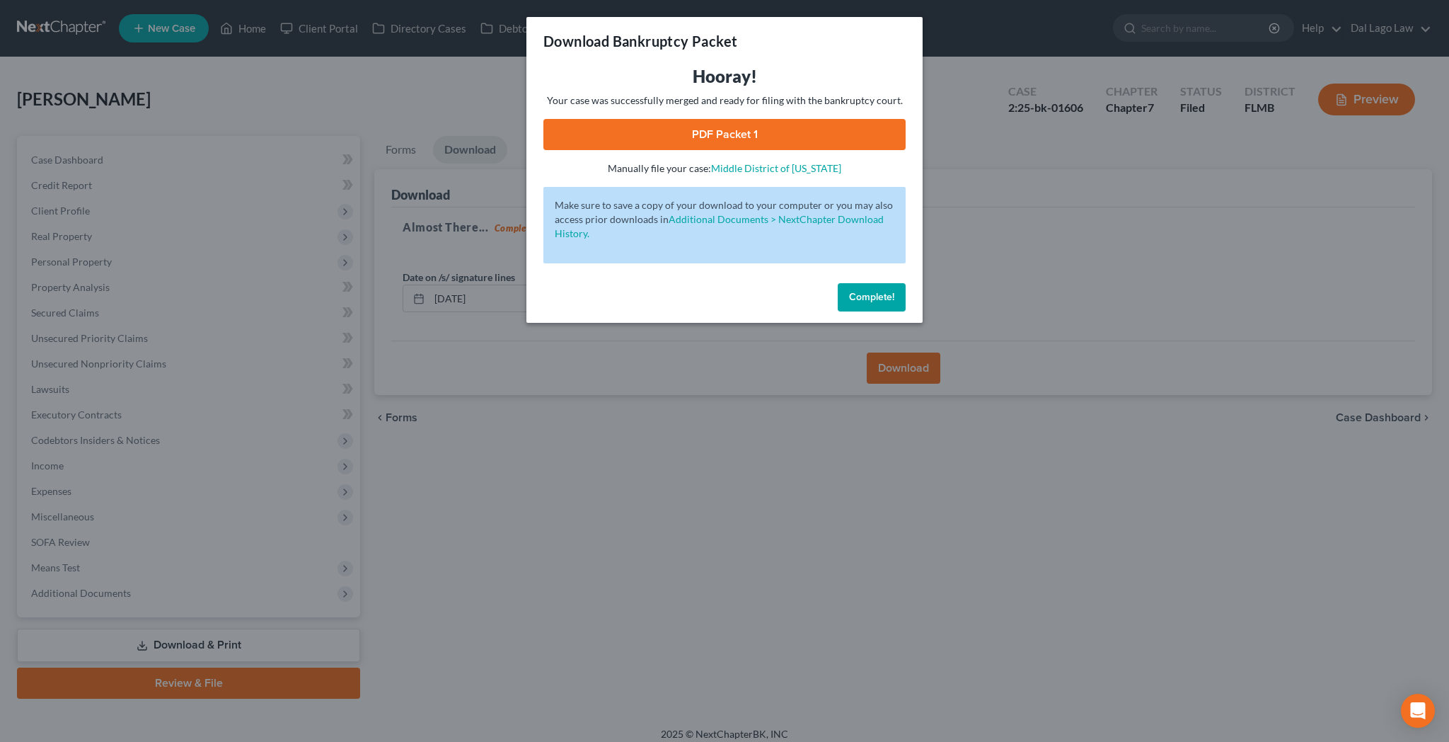
click at [718, 119] on link "PDF Packet 1" at bounding box center [724, 134] width 362 height 31
click at [838, 283] on button "Complete!" at bounding box center [872, 297] width 68 height 28
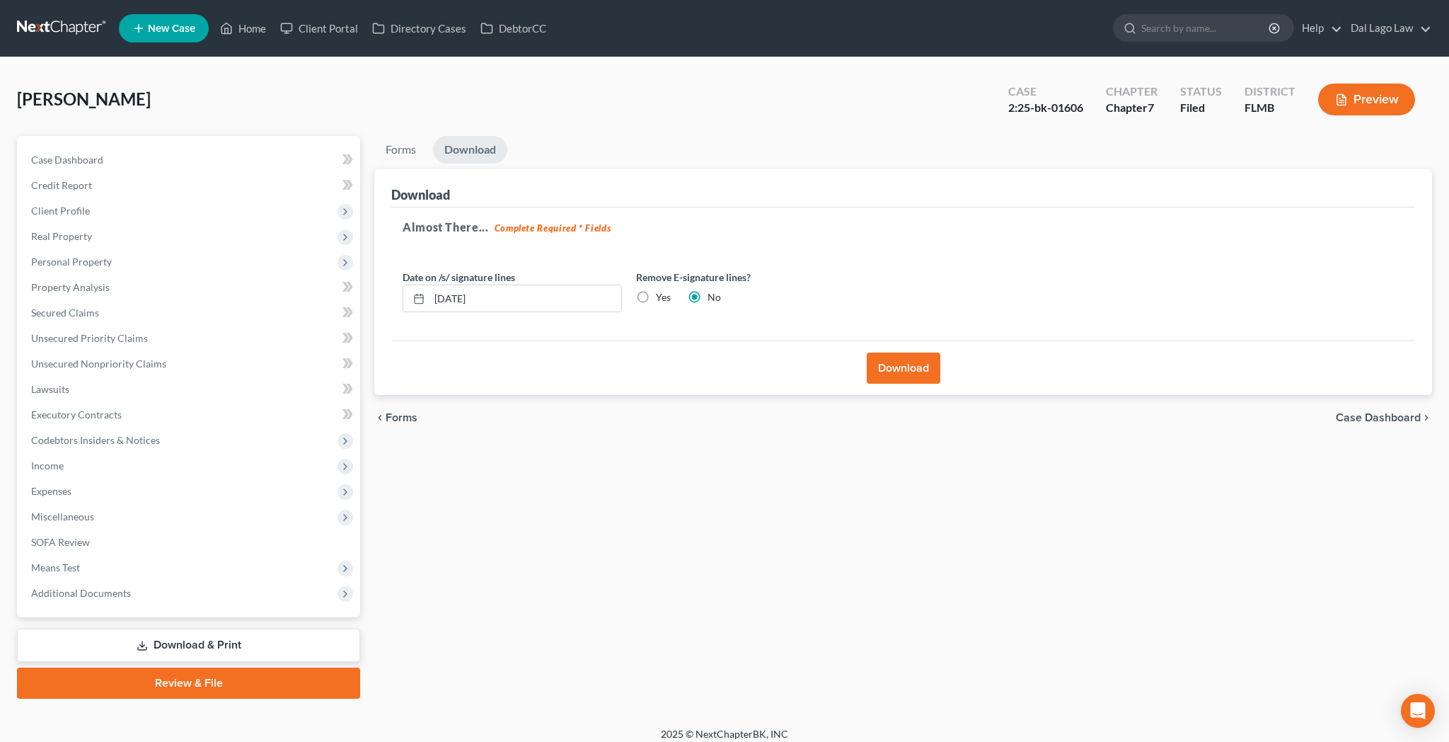
click at [1410, 412] on span "Case Dashboard" at bounding box center [1378, 417] width 85 height 11
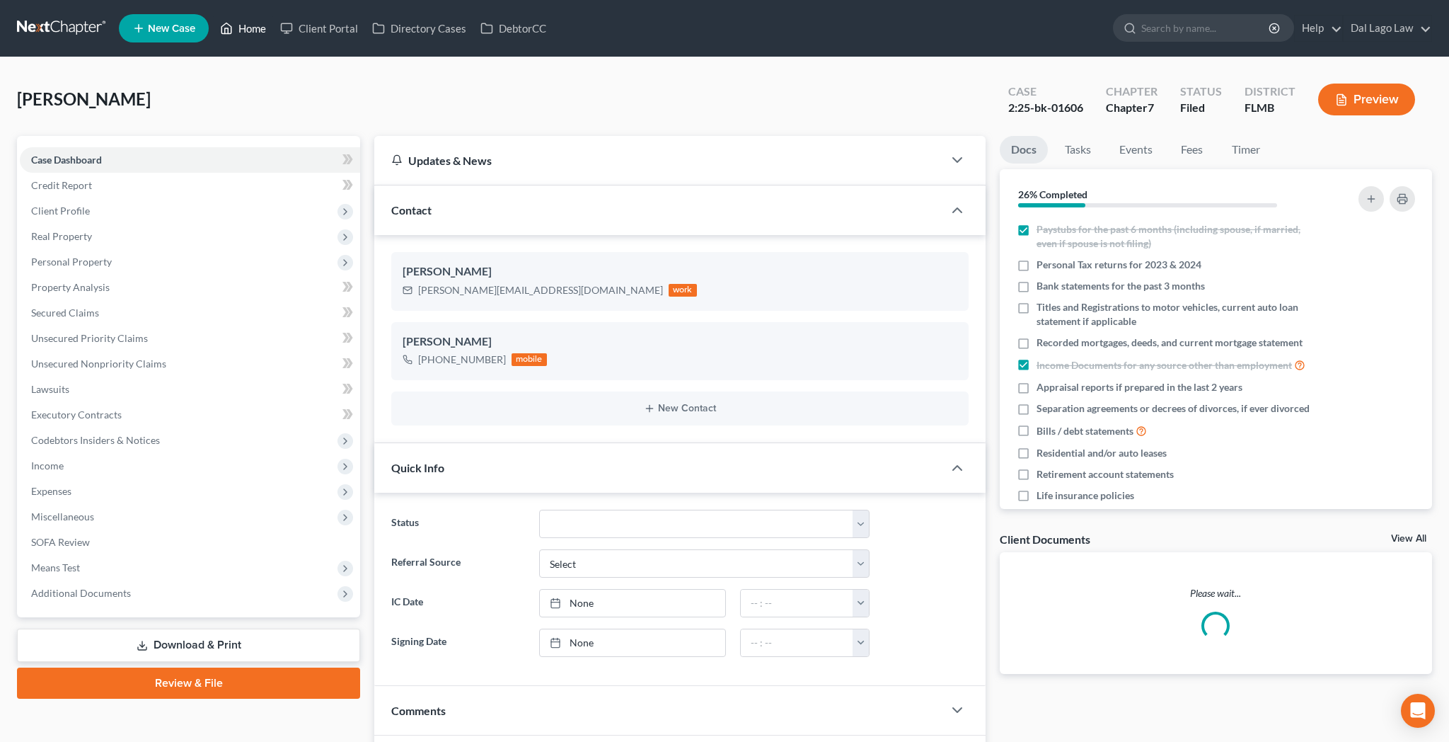
click at [213, 18] on link "Home" at bounding box center [243, 28] width 60 height 25
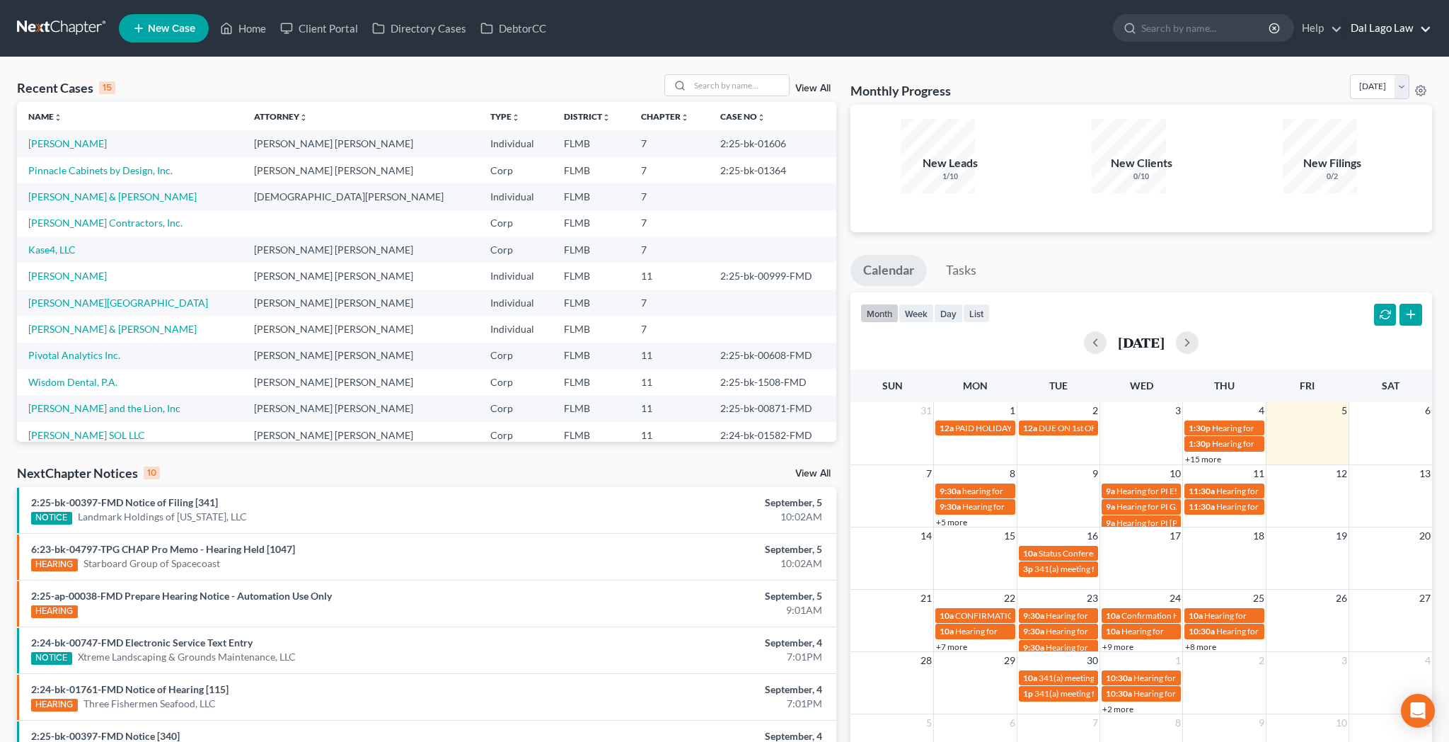
click at [1431, 21] on link "Dal Lago Law" at bounding box center [1388, 28] width 88 height 25
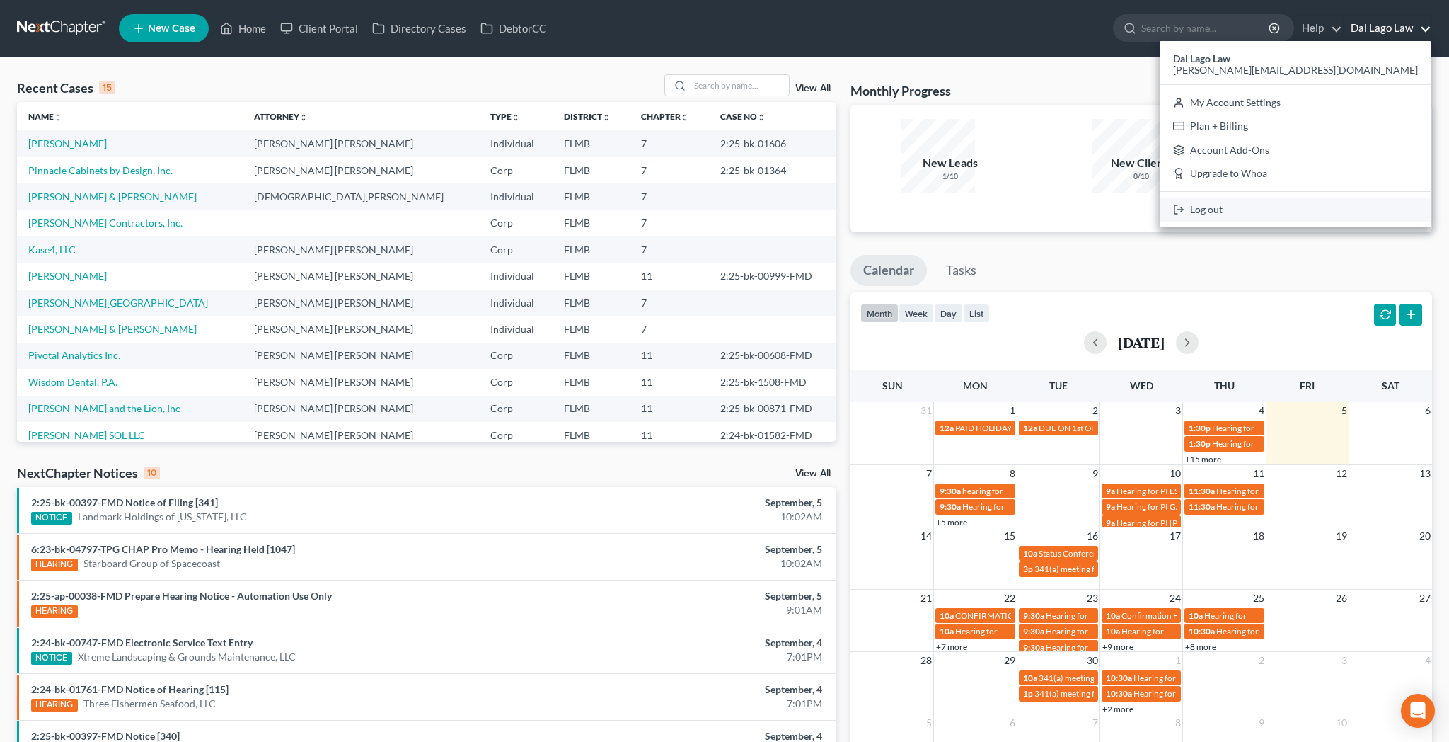
click at [1368, 197] on link "Log out" at bounding box center [1296, 209] width 272 height 24
